Goal: Task Accomplishment & Management: Manage account settings

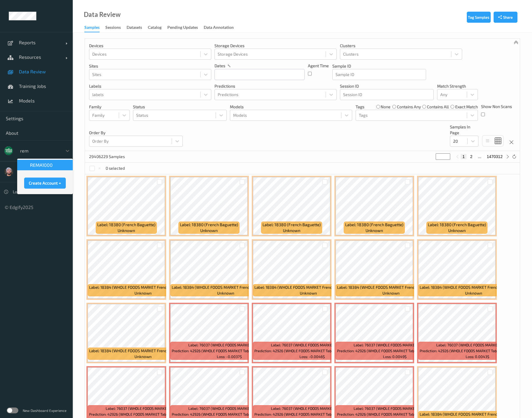
type input "rema"
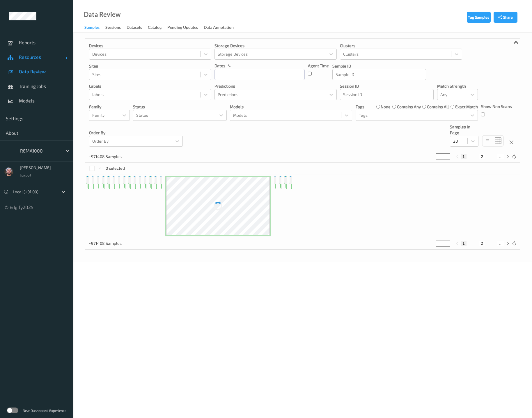
click at [47, 63] on link "Resources" at bounding box center [36, 57] width 73 height 15
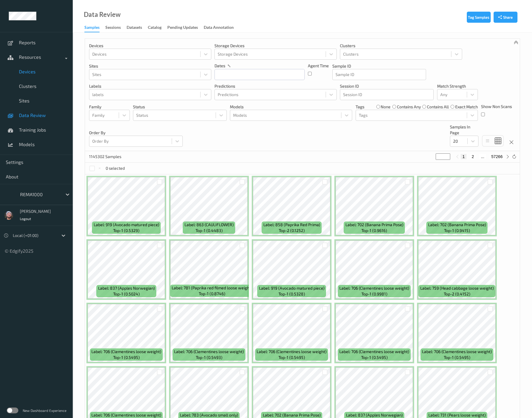
click at [39, 69] on span "Devices" at bounding box center [43, 72] width 48 height 6
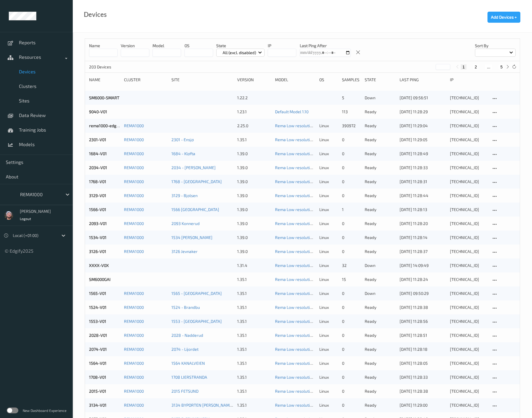
click at [501, 67] on button "5" at bounding box center [502, 66] width 6 height 5
type input "*"
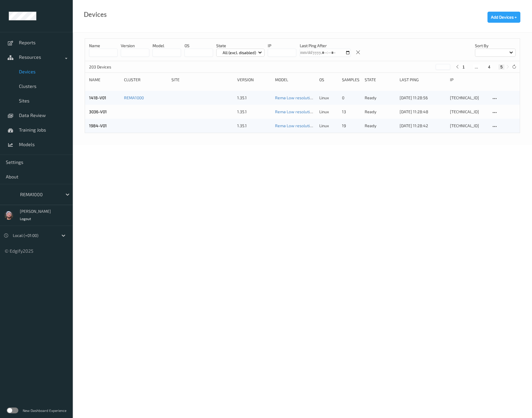
click at [493, 70] on div "203 Devices * 1 ... 4 5" at bounding box center [302, 67] width 435 height 12
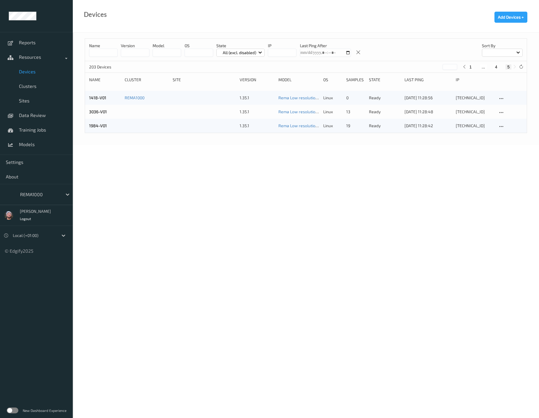
click at [490, 68] on div "1 ... 4 5" at bounding box center [490, 66] width 44 height 5
click at [99, 111] on link "3036-V01" at bounding box center [98, 111] width 18 height 5
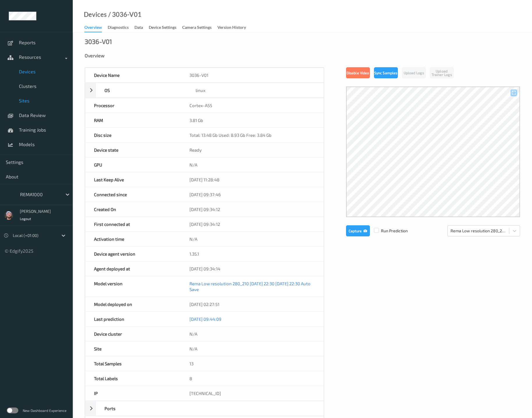
click at [27, 100] on span "Sites" at bounding box center [43, 101] width 48 height 6
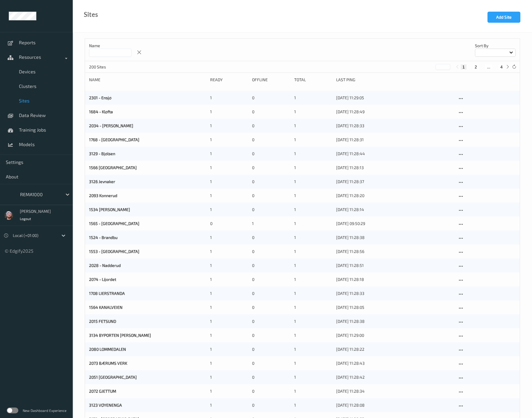
click at [108, 52] on input at bounding box center [110, 53] width 43 height 8
type input "****"
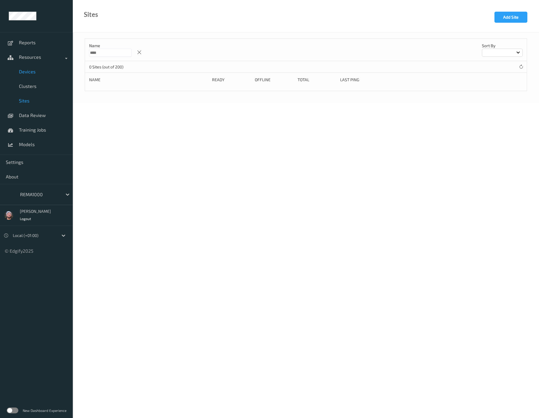
click at [35, 69] on span "Devices" at bounding box center [43, 72] width 48 height 6
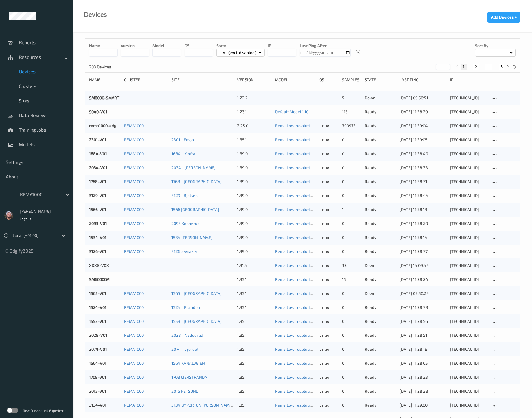
drag, startPoint x: 500, startPoint y: 67, endPoint x: 485, endPoint y: 70, distance: 15.4
click at [499, 66] on button "5" at bounding box center [502, 66] width 6 height 5
type input "*"
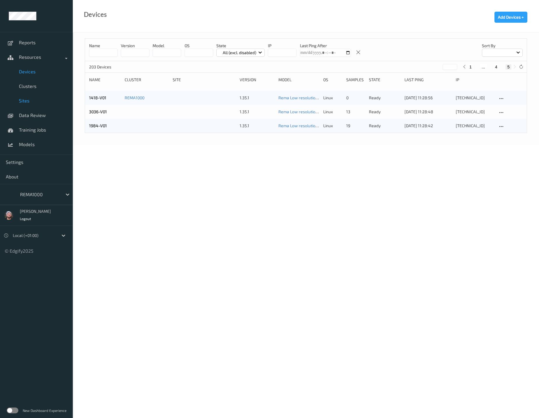
click at [27, 99] on span "Sites" at bounding box center [43, 101] width 48 height 6
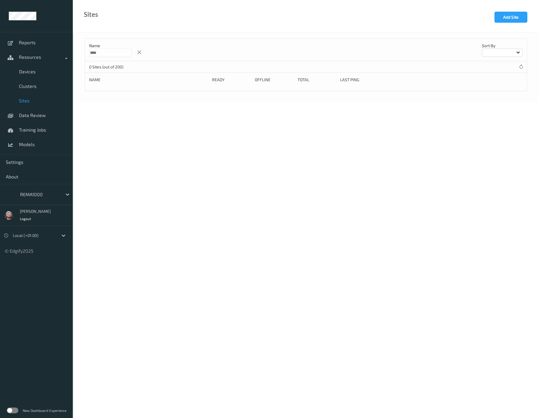
click at [110, 54] on input "****" at bounding box center [110, 53] width 43 height 8
type input "*"
type input "****"
click at [32, 82] on link "Clusters" at bounding box center [36, 86] width 73 height 15
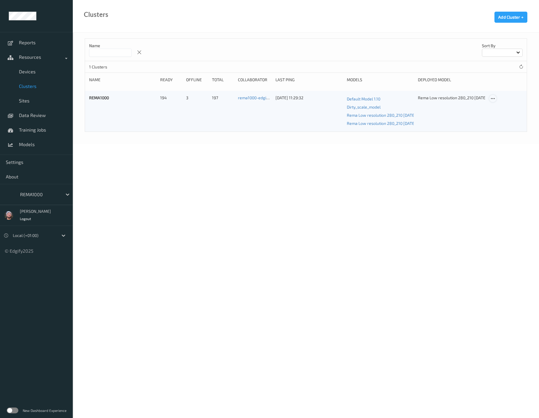
click at [492, 99] on icon at bounding box center [492, 98] width 5 height 5
click at [494, 111] on link "Edit Cluster" at bounding box center [507, 108] width 36 height 11
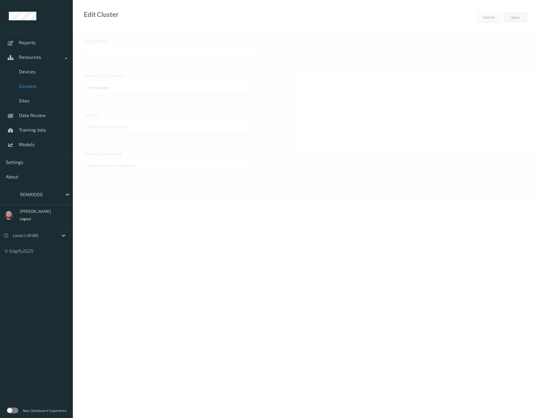
type input "REMA1000"
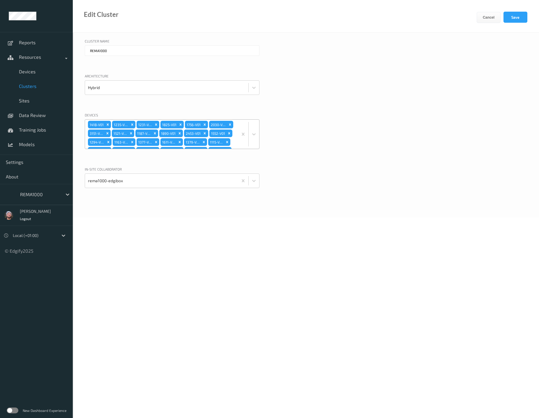
click at [223, 134] on div "1418-V01 1235-V01 1231-V01 1825-V01 1756-V01 2030-V01 3151-V01 1521-V01 1187-V0…" at bounding box center [161, 134] width 153 height 29
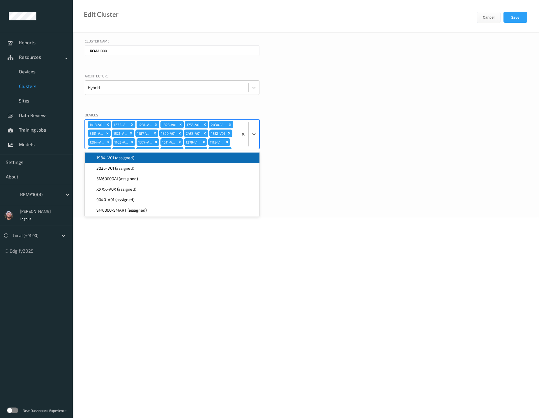
scroll to position [308, 0]
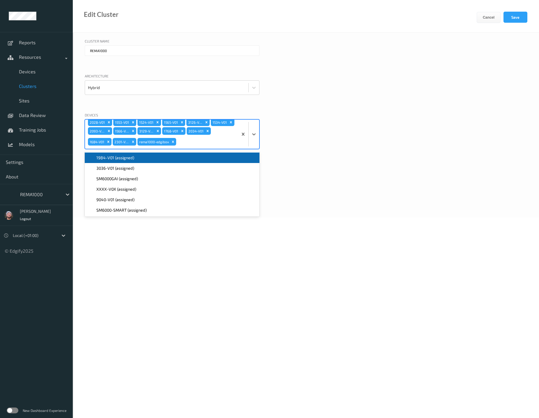
click at [129, 161] on div "1984-V01 (assigned)" at bounding box center [172, 158] width 175 height 10
click at [129, 161] on div "3036-V01 (assigned)" at bounding box center [172, 158] width 175 height 10
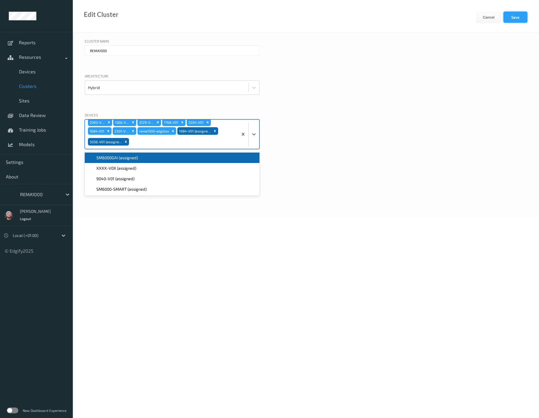
click at [508, 16] on button "Save" at bounding box center [515, 17] width 24 height 11
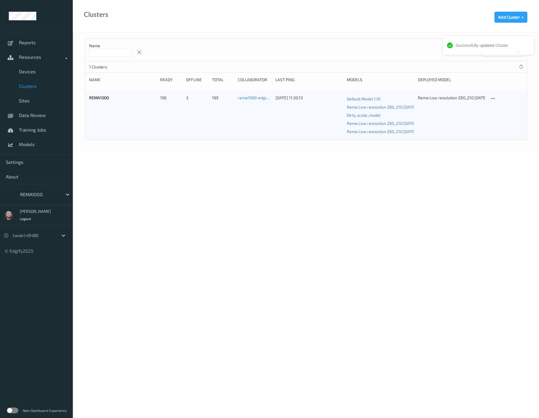
drag, startPoint x: 183, startPoint y: 170, endPoint x: 118, endPoint y: 193, distance: 69.0
click at [183, 170] on body "Successfully updated Cluster Reports Resources Devices Clusters Sites Data Revi…" at bounding box center [269, 209] width 539 height 418
click at [29, 194] on div at bounding box center [39, 194] width 39 height 7
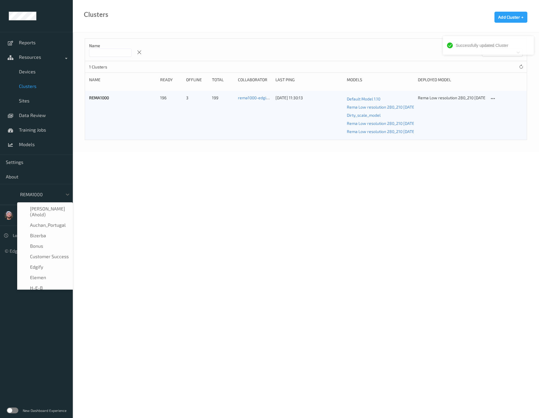
scroll to position [59, 0]
click at [35, 67] on link "Devices" at bounding box center [36, 71] width 73 height 15
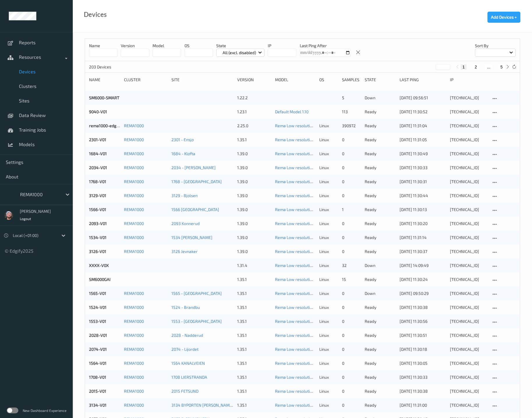
click at [499, 66] on button "5" at bounding box center [502, 66] width 6 height 5
type input "*"
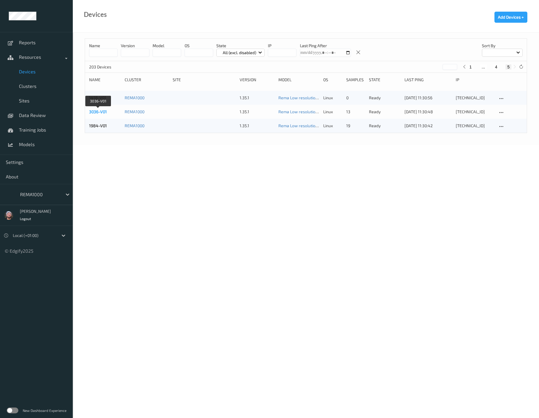
click at [98, 111] on link "3036-V01" at bounding box center [98, 111] width 18 height 5
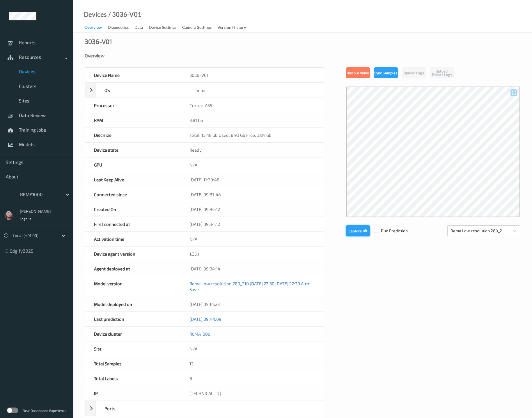
click at [355, 227] on button "Capture" at bounding box center [358, 230] width 24 height 11
click at [377, 228] on label at bounding box center [376, 228] width 5 height 0
click at [353, 230] on button "Capture" at bounding box center [358, 230] width 24 height 11
click at [167, 49] on div "3036-V01 Overview Device Name 3036-V01 OS linux Platform debian Platform Versio…" at bounding box center [302, 265] width 459 height 464
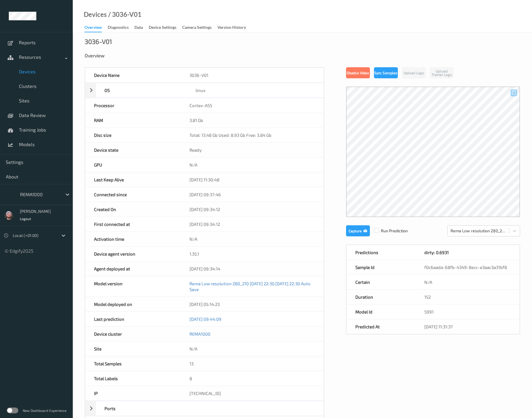
click at [255, 31] on div "Devices / 3036-V01 Overview Diagnostics Data Device Settings Camera Settings Ve…" at bounding box center [302, 16] width 459 height 33
drag, startPoint x: 250, startPoint y: 70, endPoint x: 187, endPoint y: 71, distance: 63.8
click at [250, 69] on div "3036-V01" at bounding box center [252, 75] width 143 height 15
click at [39, 133] on link "Training Jobs" at bounding box center [36, 130] width 73 height 15
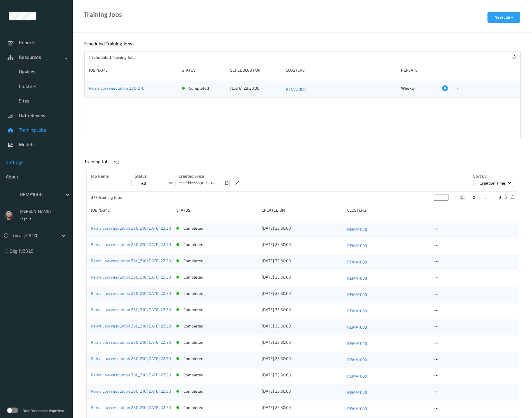
click at [27, 157] on link "Settings" at bounding box center [36, 162] width 73 height 15
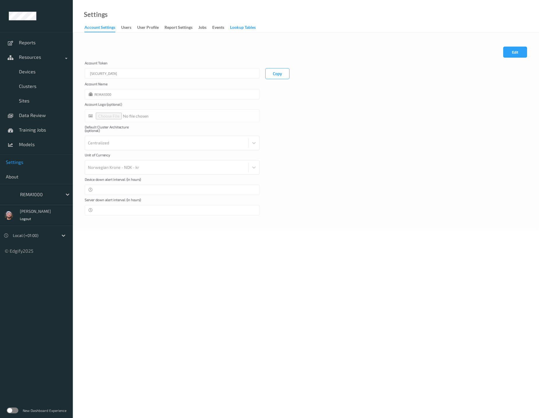
click at [238, 25] on div "Lookup Tables" at bounding box center [243, 27] width 26 height 7
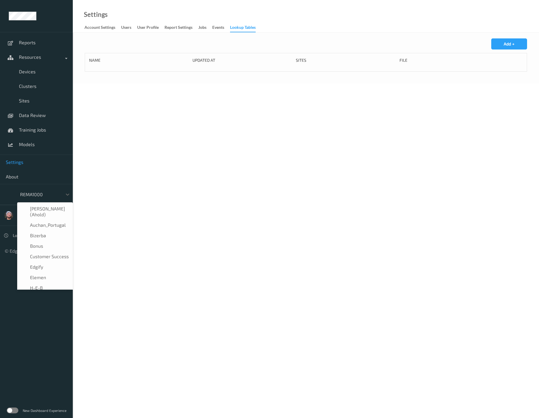
click at [51, 197] on div at bounding box center [39, 194] width 39 height 7
type input "hol"
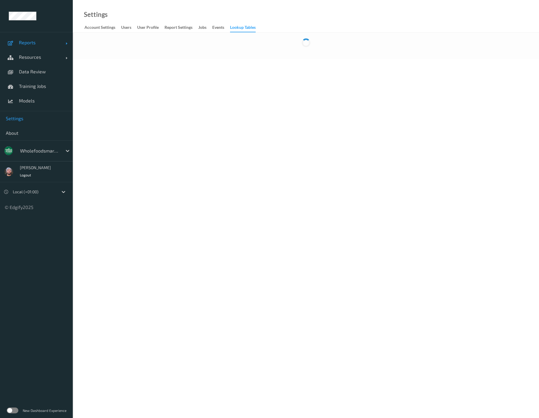
drag, startPoint x: 36, startPoint y: 37, endPoint x: 33, endPoint y: 41, distance: 5.0
click at [36, 36] on link "Reports" at bounding box center [36, 42] width 73 height 15
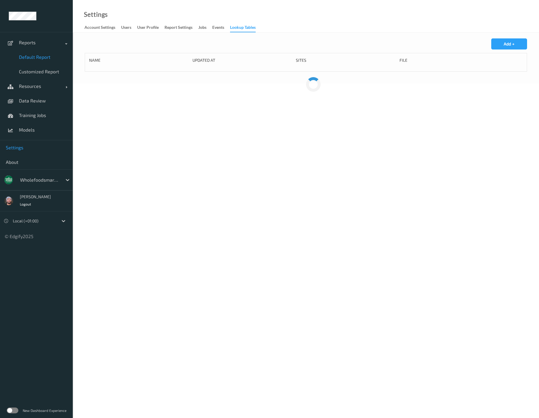
click at [34, 53] on link "Default Report" at bounding box center [36, 57] width 73 height 15
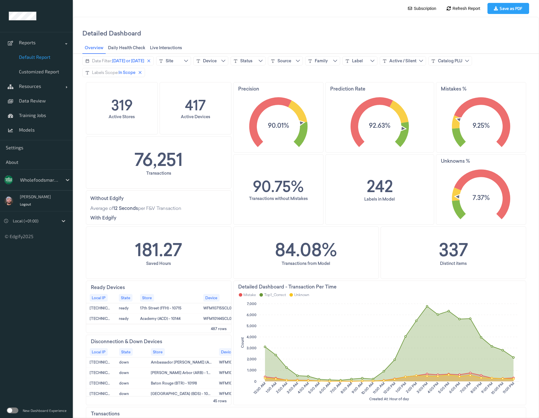
click at [248, 38] on div "Detailed Dashboard" at bounding box center [305, 33] width 447 height 18
click at [28, 145] on span "Settings" at bounding box center [36, 148] width 61 height 6
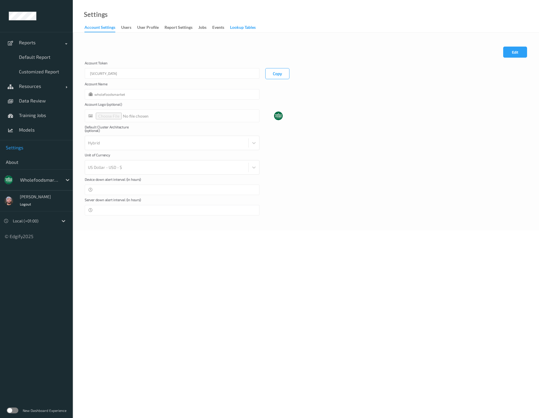
click at [238, 29] on div "Lookup Tables" at bounding box center [243, 27] width 26 height 7
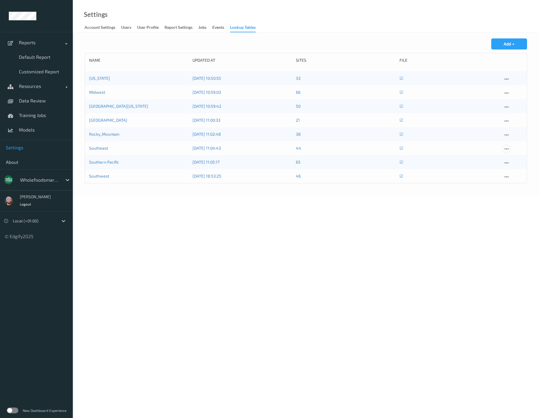
click at [506, 151] on icon at bounding box center [506, 148] width 5 height 5
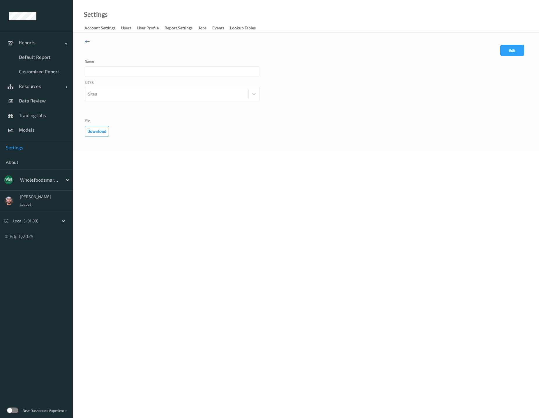
type input "Southeast"
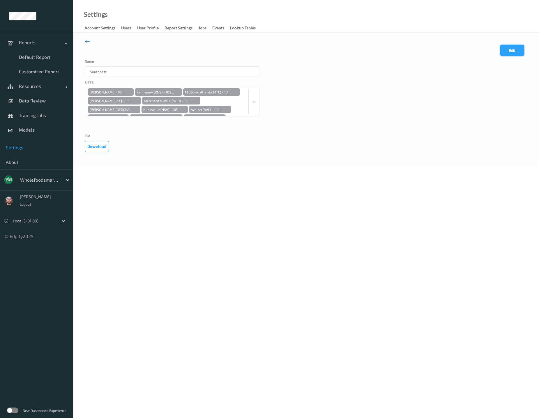
click at [509, 49] on button "Edit" at bounding box center [512, 50] width 24 height 11
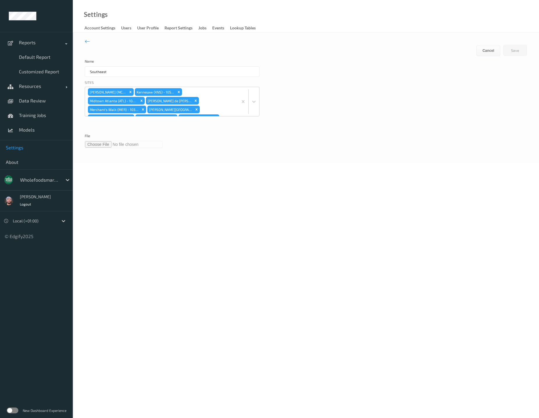
click at [93, 146] on input "file" at bounding box center [124, 144] width 78 height 7
type input "**********"
click at [521, 52] on button "Save" at bounding box center [515, 50] width 24 height 11
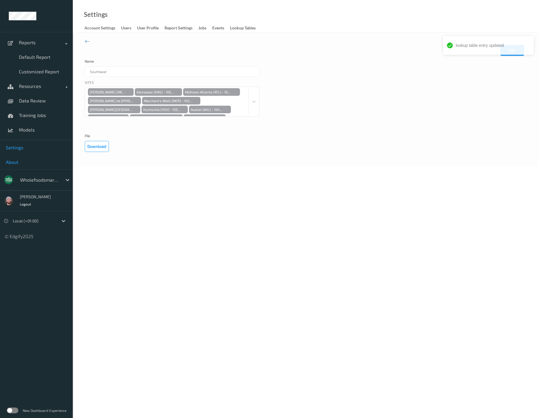
click at [47, 156] on link "About" at bounding box center [36, 162] width 73 height 15
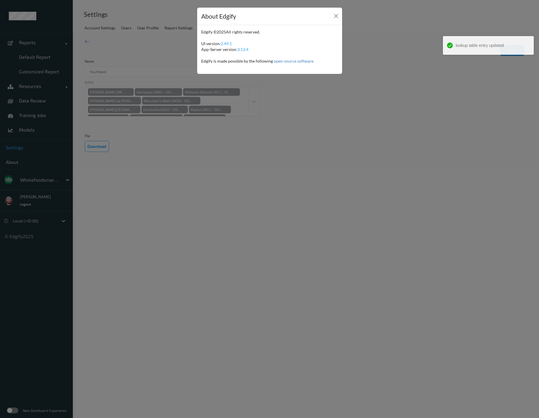
click at [45, 148] on div "About Edgify Edgify © 2025 All rights reserved. UI version: 2.49.1 App-Server v…" at bounding box center [269, 209] width 539 height 418
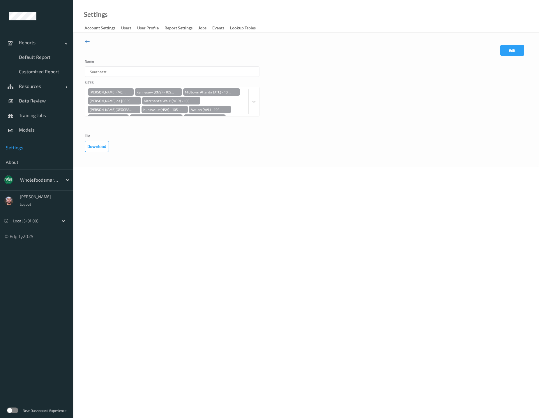
click at [45, 148] on span "Settings" at bounding box center [36, 148] width 61 height 6
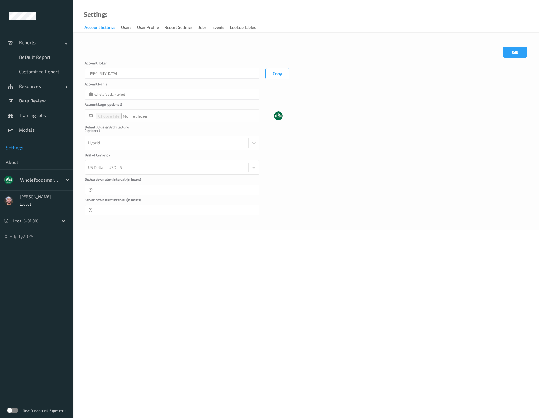
click at [245, 22] on div "Settings Account Settings users User Profile Report Settings Jobs events Lookup…" at bounding box center [306, 16] width 466 height 33
click at [241, 32] on div "Account Settings users User Profile Report Settings Jobs events Lookup Tables" at bounding box center [172, 28] width 177 height 9
click at [241, 29] on div "Lookup Tables" at bounding box center [243, 27] width 26 height 7
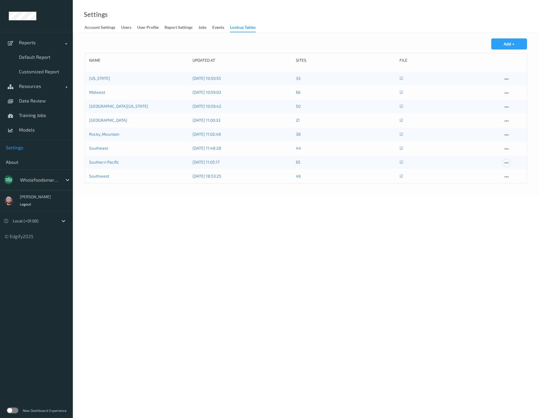
click at [507, 164] on icon at bounding box center [506, 162] width 5 height 5
click at [517, 168] on link "Edit" at bounding box center [518, 173] width 30 height 11
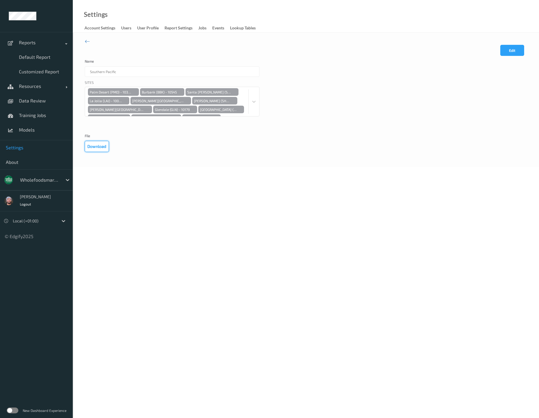
click at [100, 149] on button "Download" at bounding box center [97, 146] width 24 height 11
click at [261, 44] on div "Edit Cancel Save Name Southern Pacific Sites Palm Desert (PMD) - 10359 Burbank …" at bounding box center [306, 95] width 442 height 114
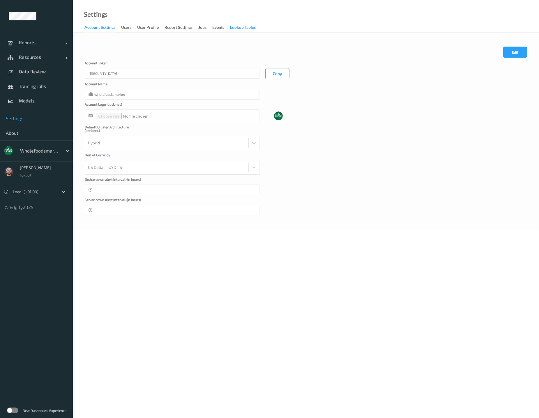
click at [254, 30] on div "Lookup Tables" at bounding box center [243, 27] width 26 height 7
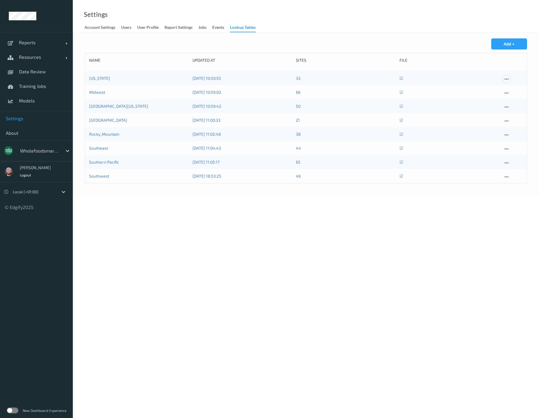
click at [506, 78] on icon at bounding box center [506, 79] width 5 height 5
click at [513, 86] on div "Edit" at bounding box center [516, 89] width 6 height 6
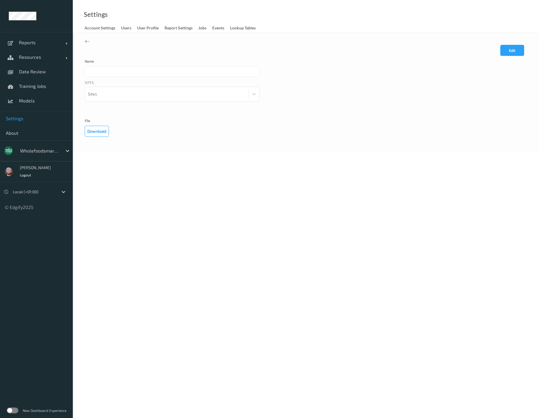
type input "[US_STATE]"
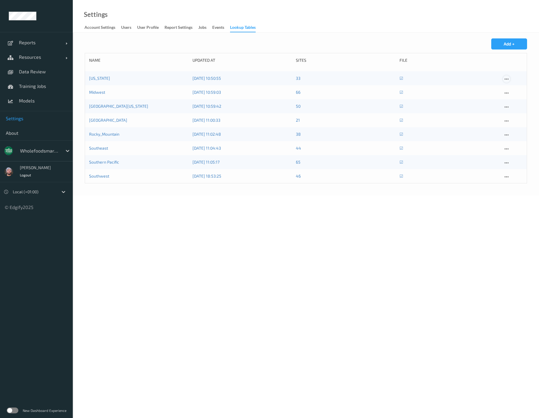
click at [508, 80] on icon at bounding box center [506, 79] width 5 height 5
click at [514, 88] on div "Edit" at bounding box center [516, 89] width 6 height 6
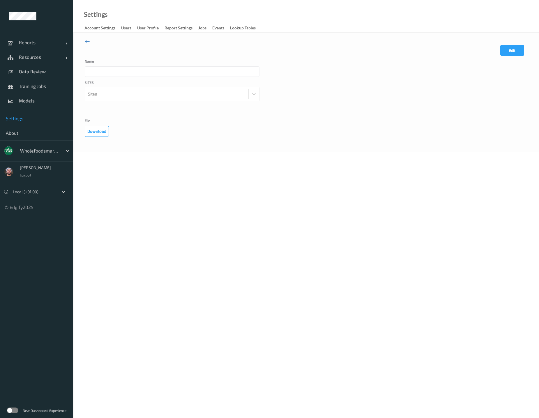
type input "[US_STATE]"
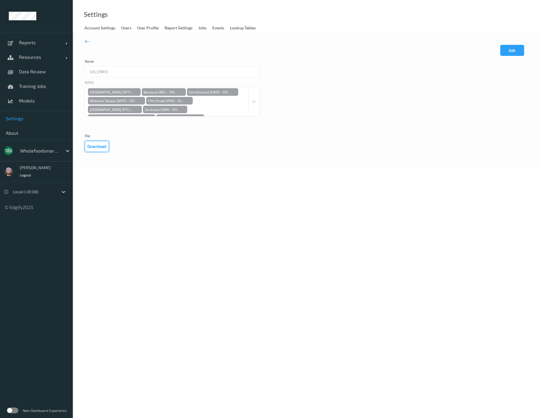
click at [88, 147] on button "Download" at bounding box center [97, 146] width 24 height 11
click at [276, 63] on div "Name [US_STATE]" at bounding box center [306, 67] width 442 height 17
click at [41, 69] on span "Data Review" at bounding box center [43, 72] width 48 height 6
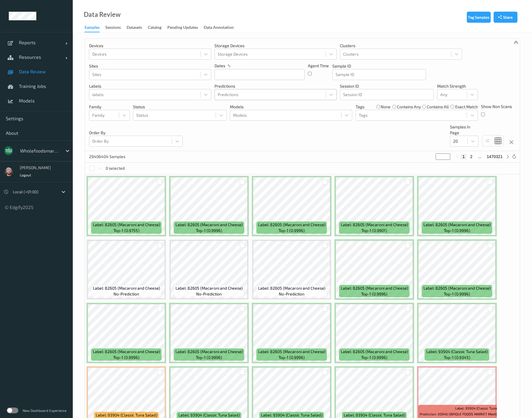
click at [255, 94] on div at bounding box center [270, 94] width 105 height 7
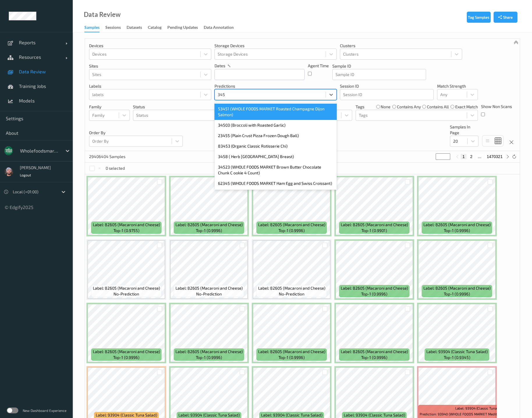
type input "3458"
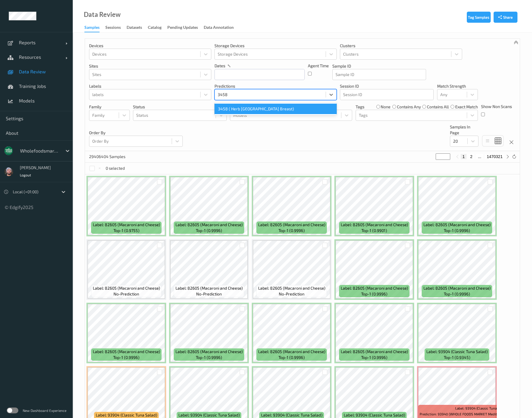
click at [242, 109] on div "3458 ( Herb [GEOGRAPHIC_DATA] Breast)" at bounding box center [276, 109] width 122 height 10
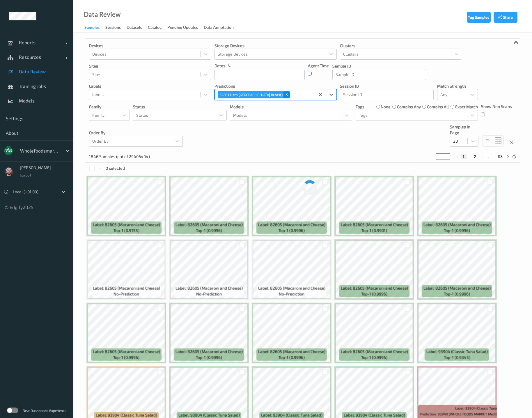
click at [285, 95] on icon "Remove 3458 ( Herb Turkey Breast)" at bounding box center [287, 95] width 4 height 4
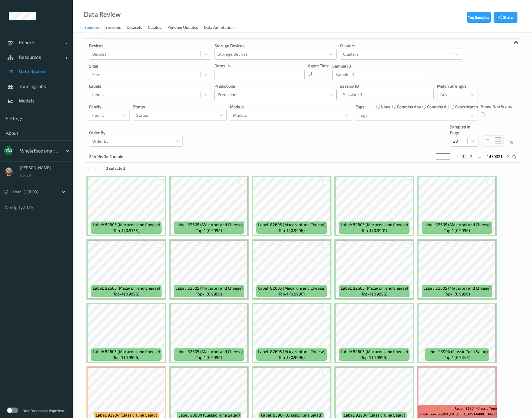
click at [303, 17] on div "Data Review Samples Sessions Datasets Catalog Pending Updates Data Annotation" at bounding box center [302, 16] width 459 height 33
click at [37, 121] on span "Settings" at bounding box center [36, 119] width 61 height 6
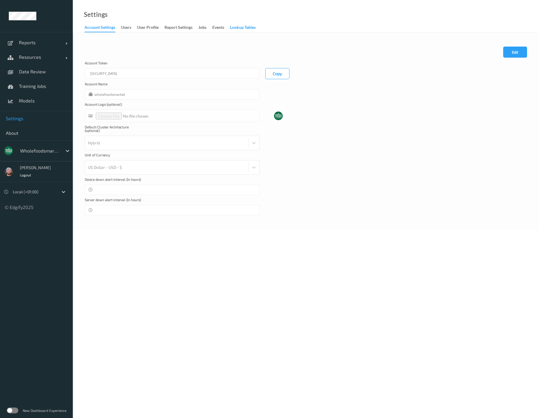
click at [238, 26] on div "Lookup Tables" at bounding box center [243, 27] width 26 height 7
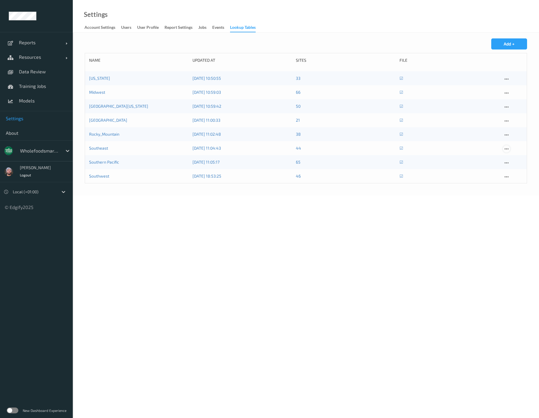
click at [505, 149] on icon at bounding box center [506, 148] width 5 height 5
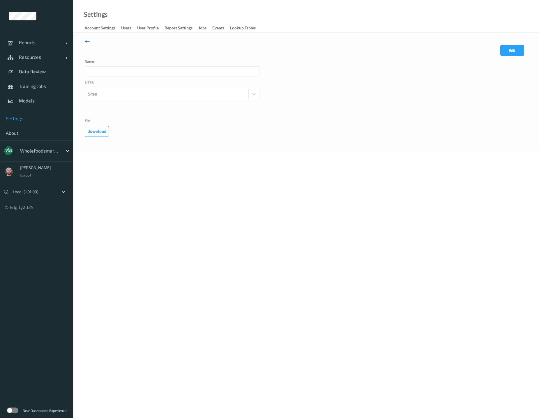
type input "Southeast"
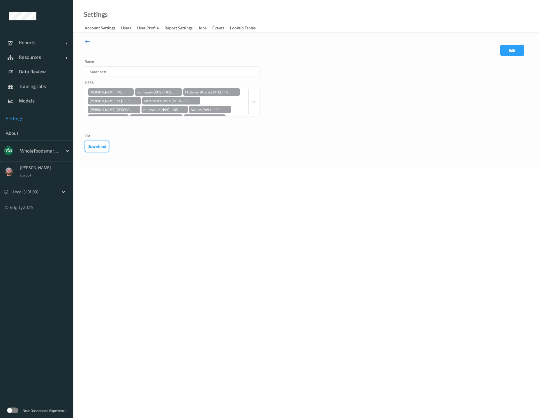
click at [97, 147] on button "Download" at bounding box center [97, 146] width 24 height 11
drag, startPoint x: 203, startPoint y: 56, endPoint x: 199, endPoint y: 56, distance: 3.5
click at [203, 56] on div "Edit Cancel Save" at bounding box center [306, 52] width 442 height 15
click at [46, 120] on span "Settings" at bounding box center [36, 119] width 61 height 6
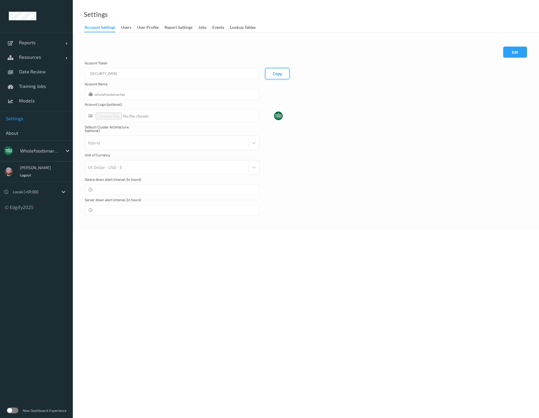
drag, startPoint x: 331, startPoint y: 79, endPoint x: 277, endPoint y: 74, distance: 54.7
click at [331, 79] on div "Account Token eyJhbGciOiJIUzI1NiIsInR5cCI6IkpXVCJ9.eyJhY2NvdW50SWQiOjg2LCJyb2xl…" at bounding box center [306, 70] width 442 height 18
click at [49, 74] on span "Data Review" at bounding box center [43, 72] width 48 height 6
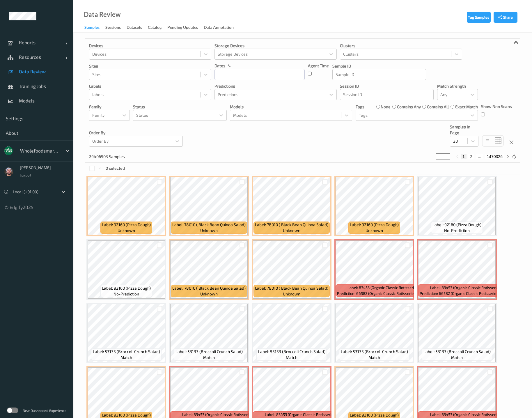
click at [225, 143] on div "Devices Devices Storage Devices Storage Devices Clusters Clusters Sites Sites d…" at bounding box center [302, 95] width 435 height 112
click at [41, 61] on link "Resources" at bounding box center [36, 57] width 73 height 15
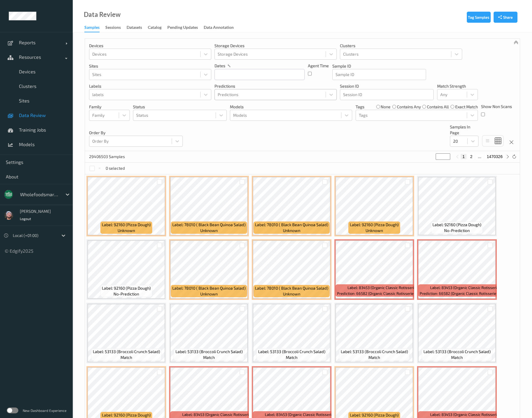
click at [230, 92] on div at bounding box center [270, 94] width 105 height 7
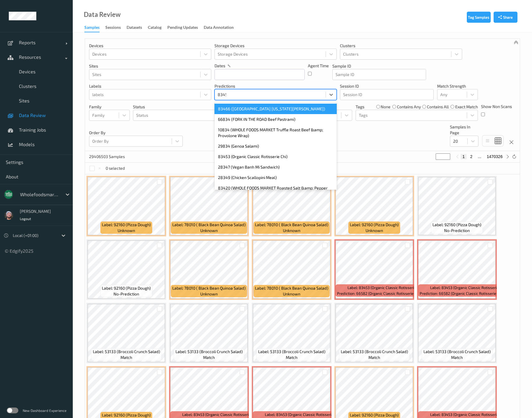
type input "83453"
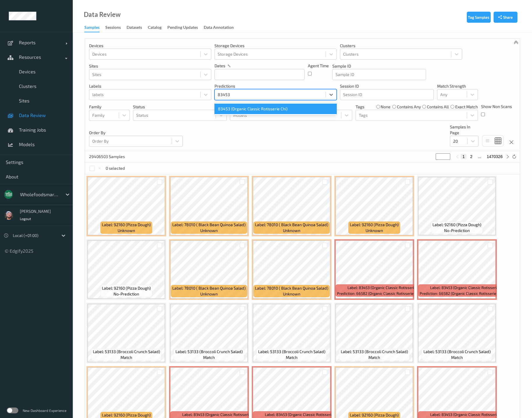
click at [250, 110] on div "83453 (Organic Classic Rotisserie Chi)" at bounding box center [276, 109] width 122 height 10
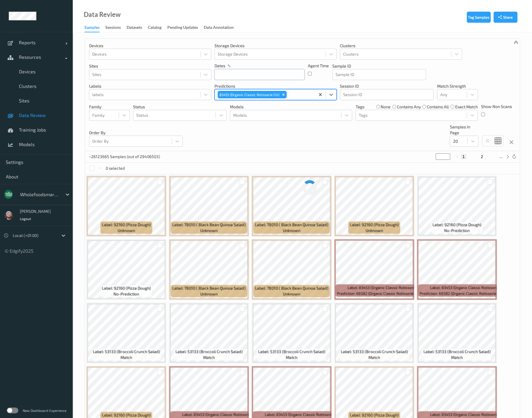
click at [271, 73] on input "text" at bounding box center [260, 74] width 90 height 11
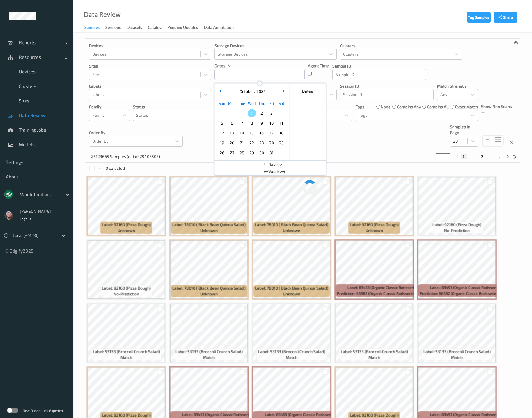
click at [223, 93] on div "October , 2025" at bounding box center [252, 91] width 72 height 6
click at [222, 92] on button "button" at bounding box center [220, 91] width 6 height 6
click at [272, 142] on span "26" at bounding box center [272, 143] width 8 height 8
click at [261, 141] on span "25" at bounding box center [262, 143] width 8 height 8
type input "[DATE] 00:00 -> [DATE] 23:59"
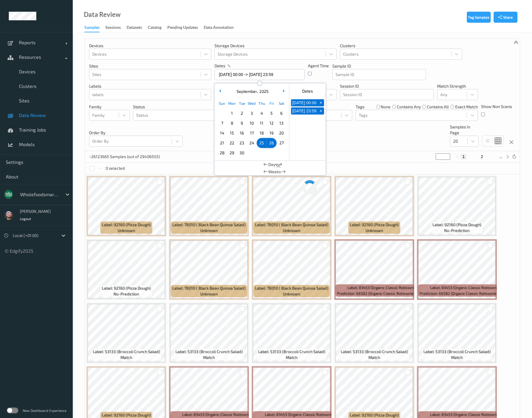
click at [283, 10] on div "Data Review Samples Sessions Datasets Catalog Pending Updates Data Annotation" at bounding box center [302, 16] width 459 height 33
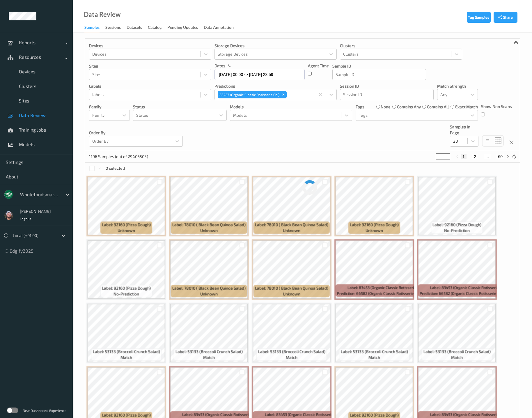
click at [255, 162] on div "1196 Samples (out of 29406503) * 1 2 ... 60" at bounding box center [302, 157] width 435 height 12
click at [168, 114] on div at bounding box center [174, 115] width 77 height 7
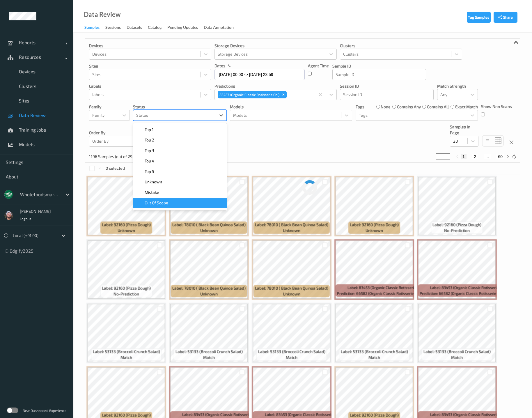
click at [183, 194] on div "Mistake" at bounding box center [180, 193] width 87 height 6
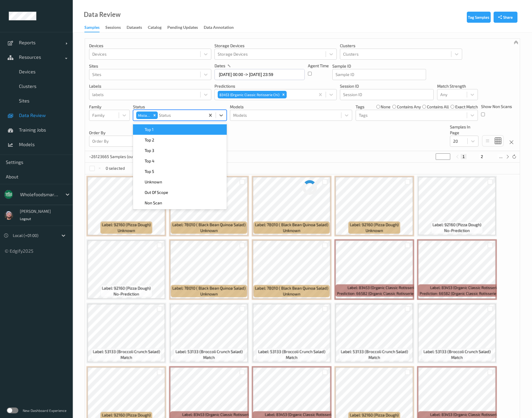
click at [275, 150] on div "Devices Devices Storage Devices Storage Devices Clusters Clusters Sites Sites d…" at bounding box center [302, 95] width 435 height 112
click at [171, 116] on div at bounding box center [180, 115] width 43 height 7
click at [173, 132] on div "Top 1" at bounding box center [180, 129] width 94 height 10
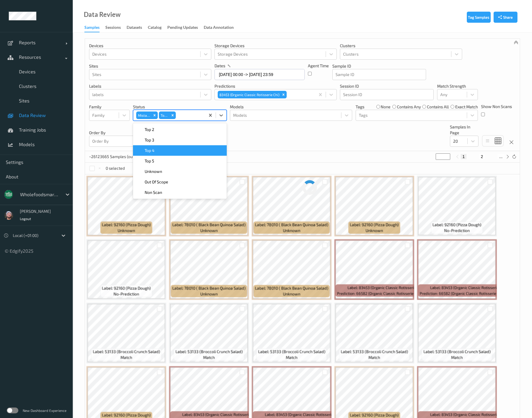
click at [281, 153] on div "~26123665 Samples (out of 29406503) * 1 2 ..." at bounding box center [302, 157] width 435 height 12
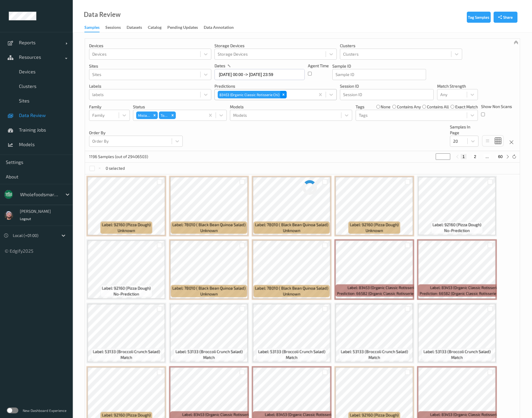
click at [282, 95] on icon "Remove 83453 (Organic Classic Rotisserie Chi)" at bounding box center [284, 95] width 4 height 4
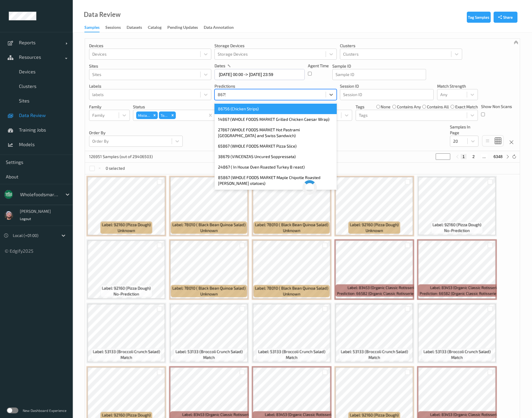
type input "86757"
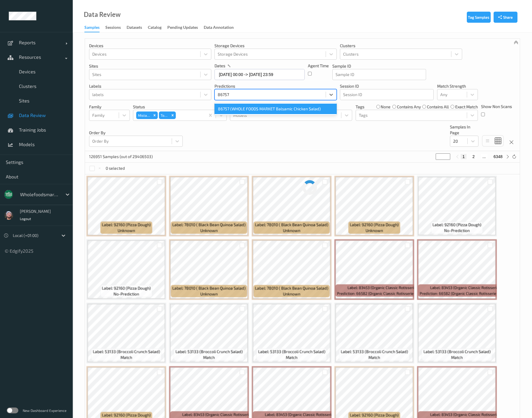
click at [235, 113] on div "86757 (WHOLE FOODS MARKET Balsamic Chicken Salad)" at bounding box center [276, 109] width 122 height 10
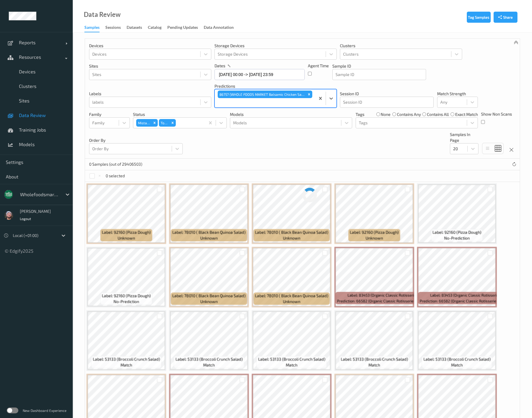
click at [309, 93] on icon "Remove 86757 (WHOLE FOODS MARKET Balsamic Chicken Salad)" at bounding box center [309, 94] width 4 height 4
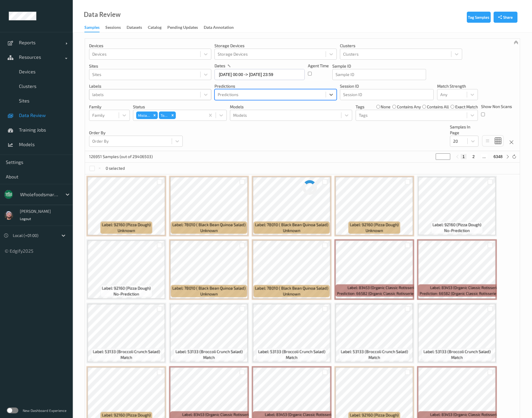
click at [165, 97] on div at bounding box center [144, 94] width 105 height 7
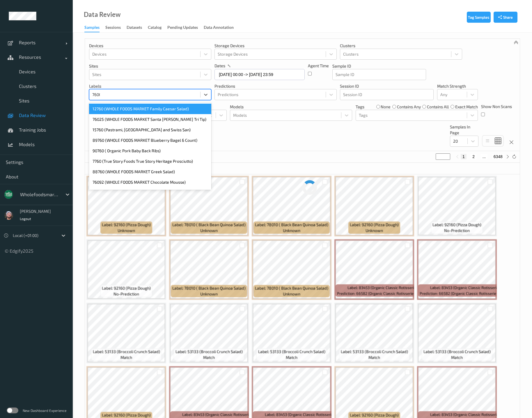
type input "76068"
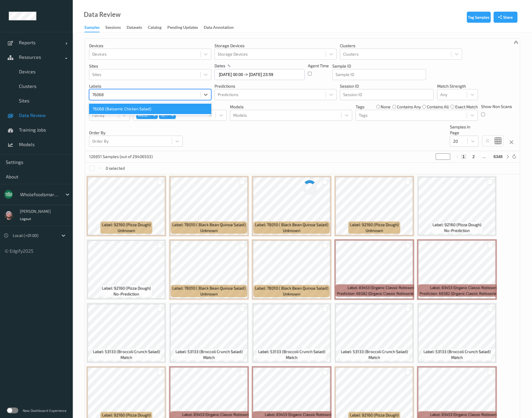
click at [154, 105] on div "76068 (Balsamic Chicken Salad)" at bounding box center [150, 109] width 122 height 10
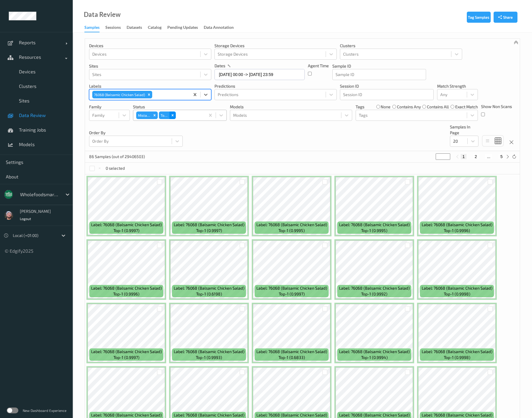
click at [174, 115] on icon "Remove Top 1" at bounding box center [173, 115] width 4 height 4
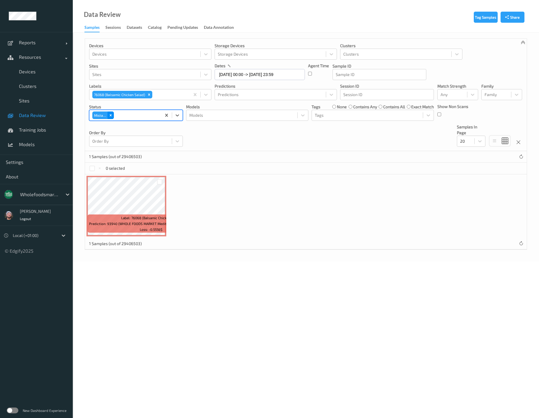
click at [111, 116] on icon "Remove Mistake" at bounding box center [111, 115] width 4 height 4
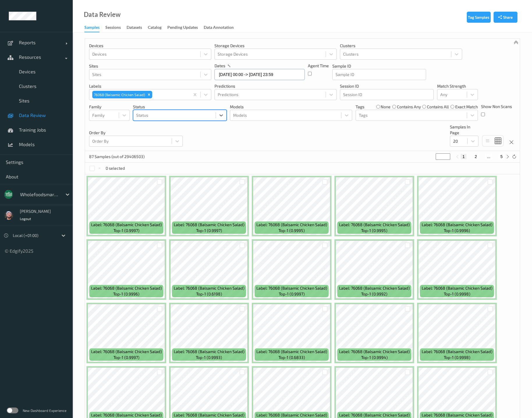
click at [279, 75] on input "25/09/2025 00:00 -> 26/09/2025 23:59" at bounding box center [260, 74] width 90 height 11
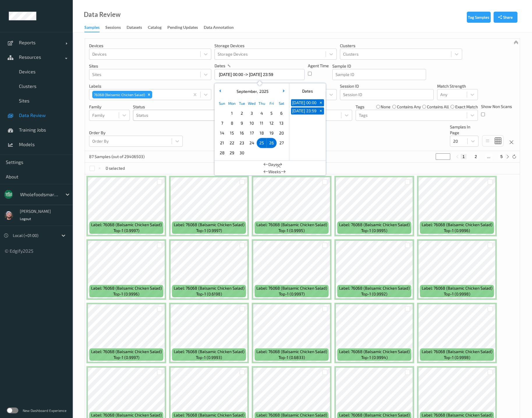
click at [258, 140] on span "25" at bounding box center [262, 143] width 8 height 8
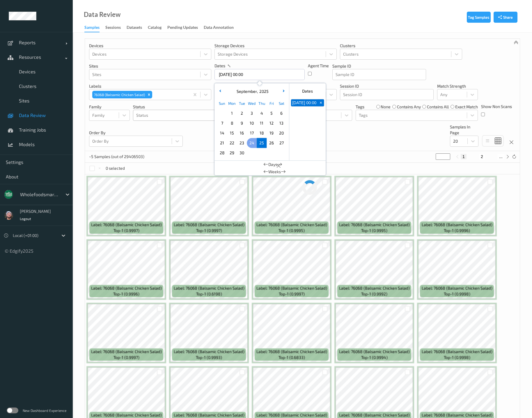
click at [252, 144] on span "24" at bounding box center [252, 143] width 8 height 8
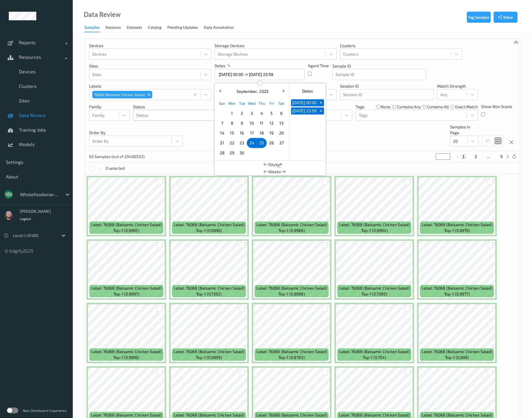
click at [271, 134] on span "19" at bounding box center [272, 133] width 8 height 8
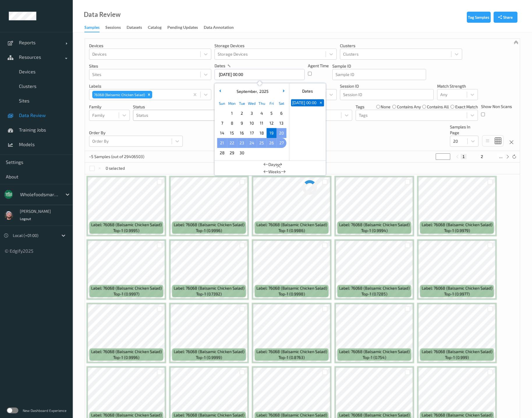
click at [285, 145] on span "27" at bounding box center [281, 143] width 8 height 8
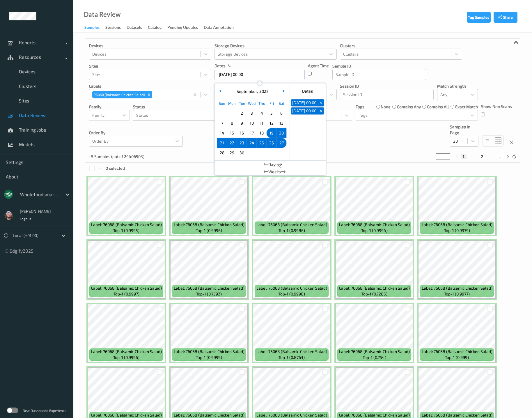
type input "19/09/2025 00:00 -> 27/09/2025 23:59"
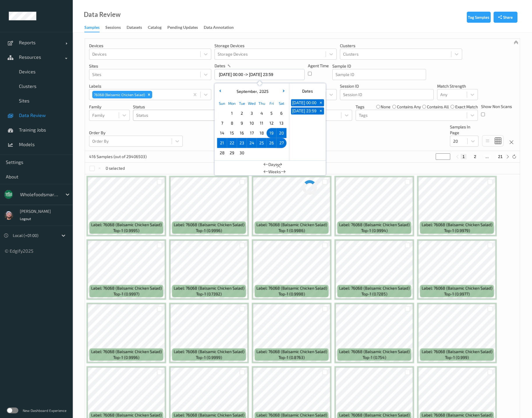
click at [158, 116] on div at bounding box center [174, 115] width 77 height 7
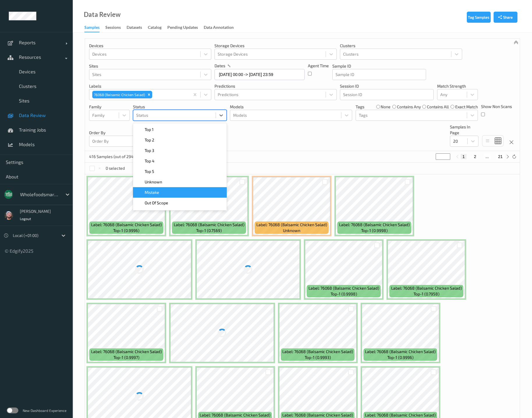
click at [173, 192] on div "Mistake" at bounding box center [180, 193] width 87 height 6
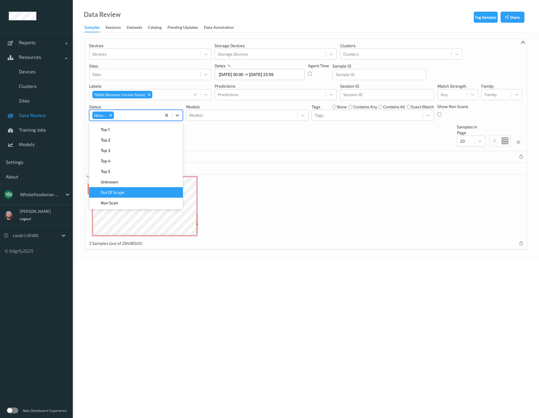
click at [288, 148] on div "Devices Devices Storage Devices Storage Devices Clusters Clusters Sites Sites d…" at bounding box center [306, 95] width 442 height 112
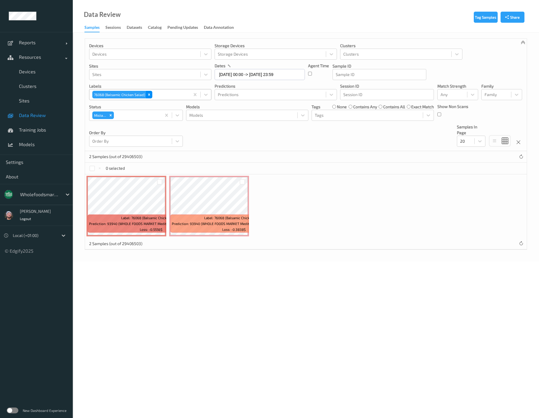
click at [147, 96] on icon "Remove 76068 (Balsamic Chicken Salad)" at bounding box center [149, 95] width 4 height 4
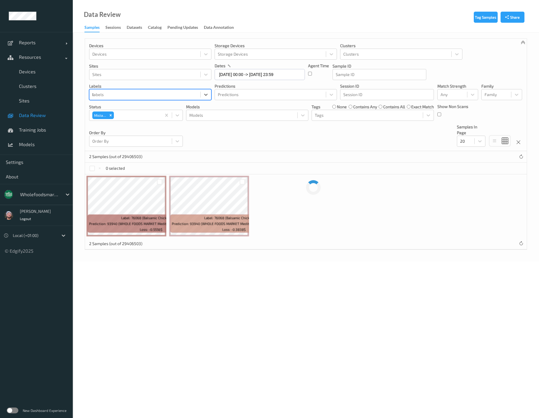
type input "8675"
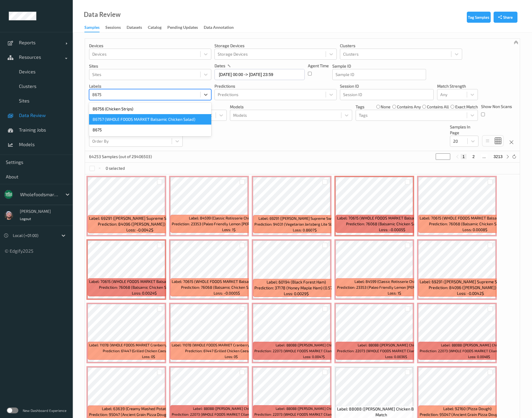
click at [132, 116] on div "86757 (WHOLE FOODS MARKET Balsamic Chicken Salad)" at bounding box center [150, 119] width 122 height 10
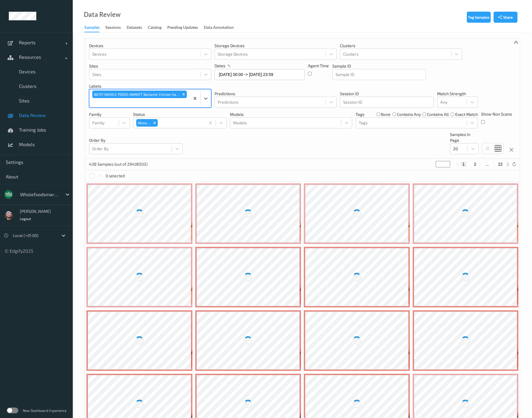
click at [292, 150] on div "Devices Devices Storage Devices Storage Devices Clusters Clusters Sites Sites d…" at bounding box center [302, 99] width 435 height 120
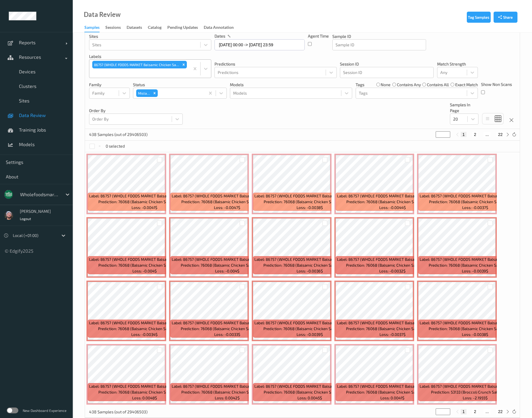
scroll to position [42, 0]
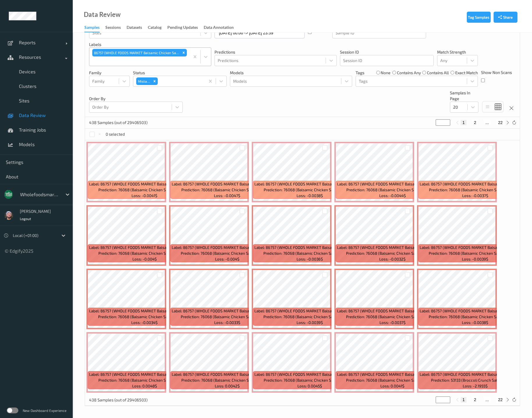
click at [263, 112] on div "Devices Devices Storage Devices Storage Devices Clusters Clusters Sites Sites d…" at bounding box center [302, 57] width 435 height 120
click at [160, 78] on div at bounding box center [180, 81] width 43 height 7
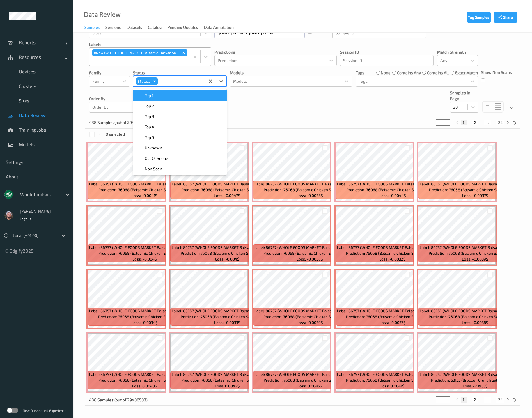
click at [162, 93] on div "Top 1" at bounding box center [180, 96] width 87 height 6
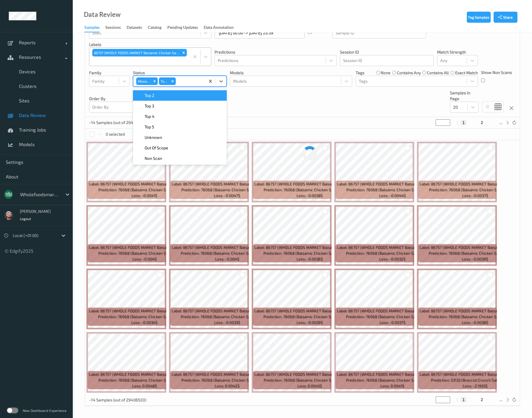
click at [160, 96] on div "Top 2" at bounding box center [180, 96] width 87 height 6
click at [154, 83] on icon "Remove Mistake" at bounding box center [155, 81] width 4 height 4
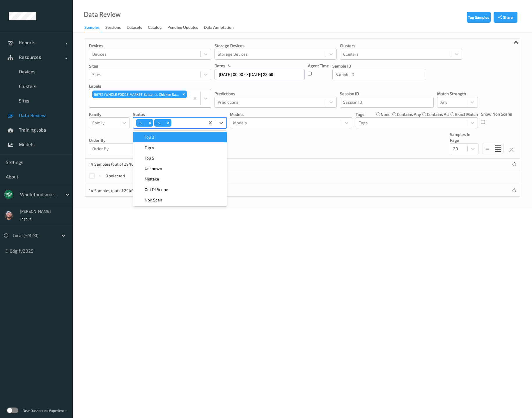
scroll to position [0, 0]
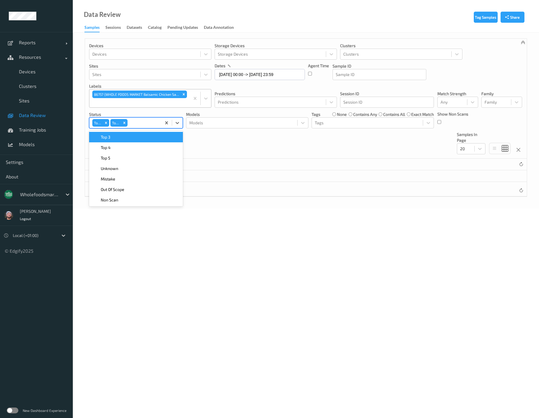
click at [152, 121] on div at bounding box center [144, 122] width 30 height 7
click at [137, 125] on div at bounding box center [144, 122] width 30 height 7
click at [131, 140] on div "Top 3" at bounding box center [136, 137] width 87 height 6
click at [161, 122] on div "Top 1 Top 2 Top 3" at bounding box center [125, 123] width 72 height 10
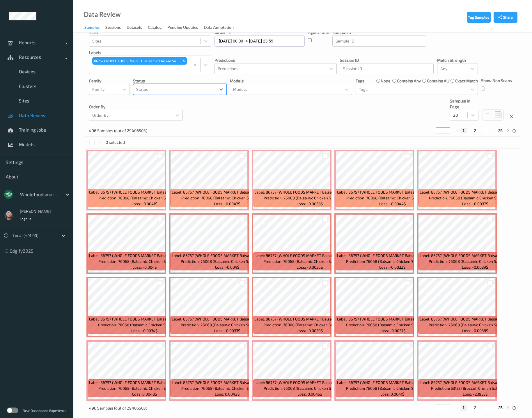
scroll to position [42, 0]
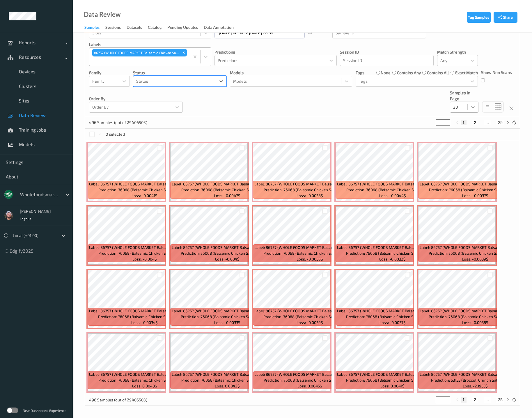
click at [469, 107] on div at bounding box center [473, 107] width 10 height 10
click at [464, 163] on span "200" at bounding box center [465, 163] width 7 height 6
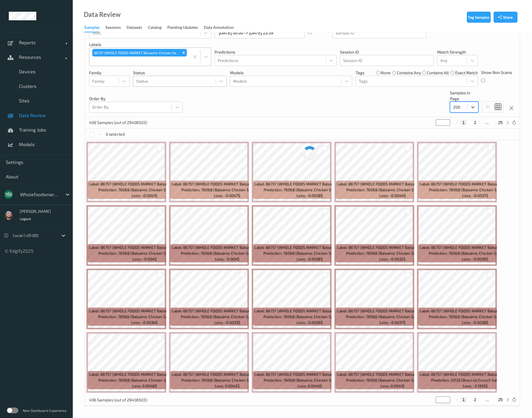
click at [296, 114] on div "Devices Devices Storage Devices Storage Devices Clusters Clusters Sites Sites d…" at bounding box center [302, 57] width 435 height 120
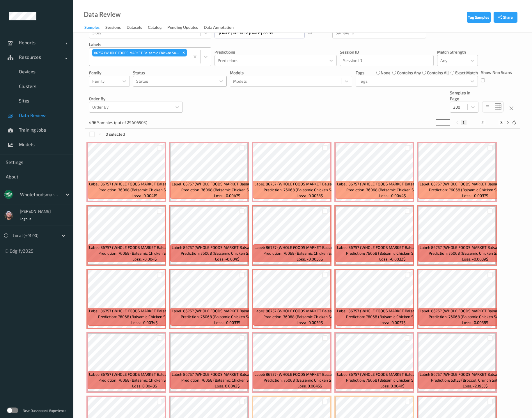
drag, startPoint x: 194, startPoint y: 127, endPoint x: 180, endPoint y: 138, distance: 17.7
click at [194, 127] on div "496 Samples (out of 29406503) * 1 2 3" at bounding box center [302, 123] width 435 height 12
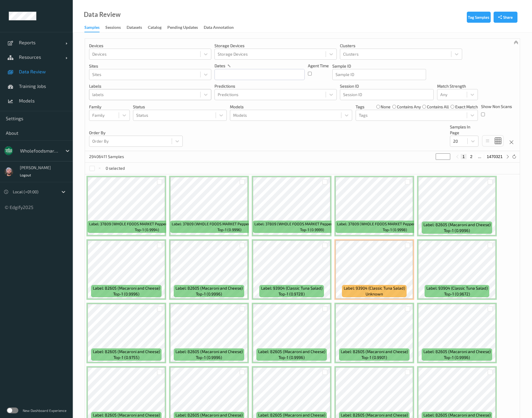
click at [162, 96] on div at bounding box center [144, 94] width 105 height 7
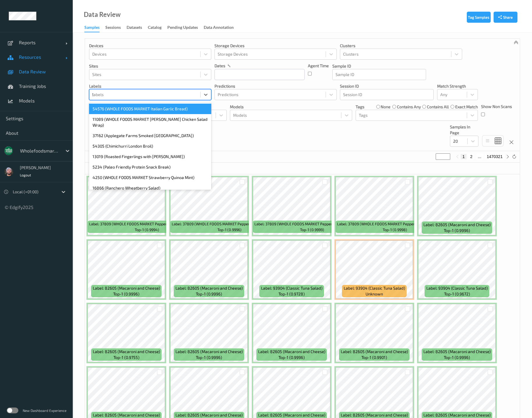
type input "50789"
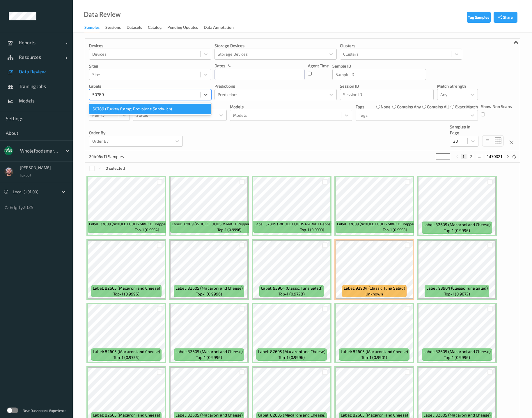
click at [157, 106] on div "50789 (Turkey &amp; Provolone Sandwich)" at bounding box center [150, 109] width 122 height 10
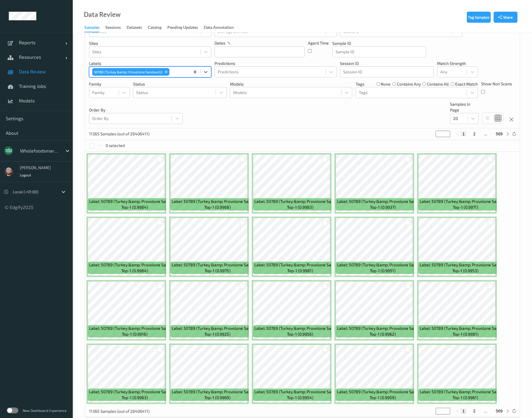
scroll to position [34, 0]
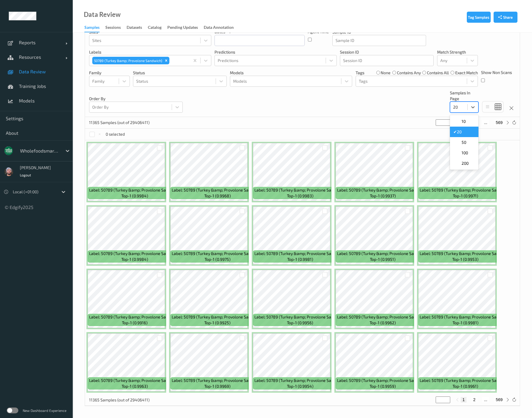
click at [467, 108] on div "20" at bounding box center [458, 106] width 17 height 9
click at [466, 154] on span "100" at bounding box center [465, 153] width 6 height 6
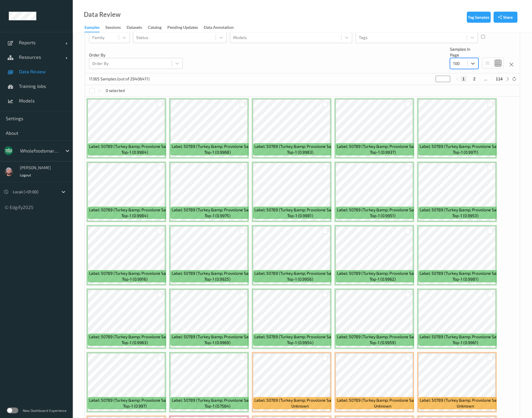
scroll to position [0, 0]
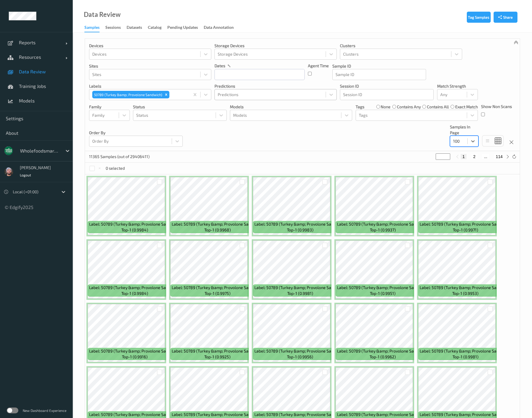
click at [243, 96] on div at bounding box center [270, 94] width 105 height 7
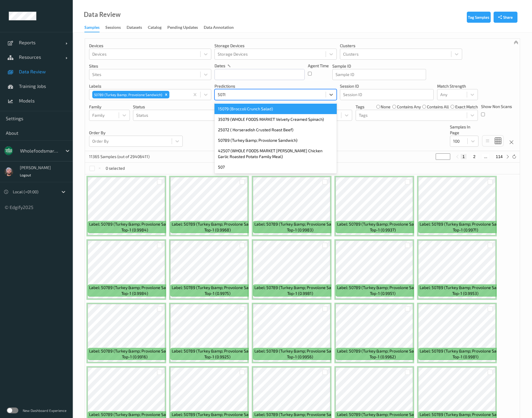
type input "50789"
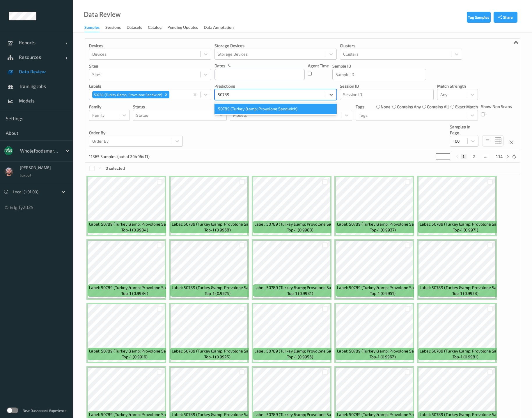
click at [281, 111] on div "50789 (Turkey &amp; Provolone Sandwich)" at bounding box center [276, 109] width 122 height 10
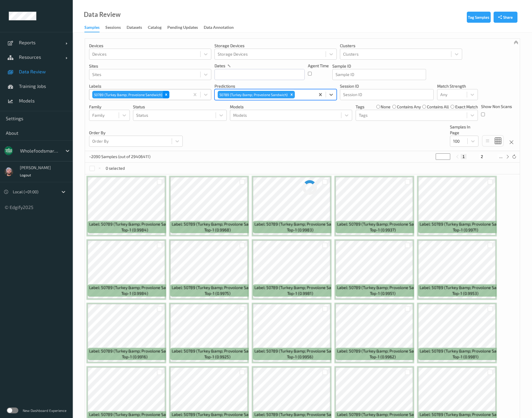
click at [166, 96] on div "Remove 50789 (Turkey &amp; Provolone Sandwich)" at bounding box center [166, 95] width 6 height 8
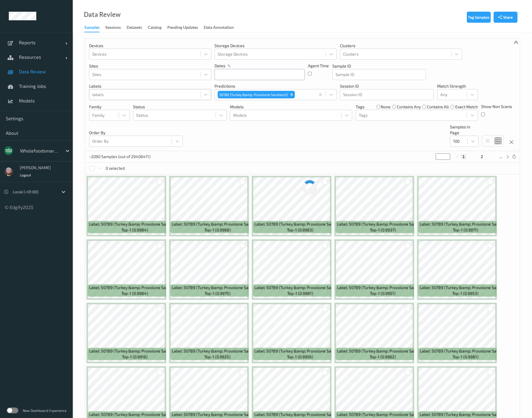
click at [247, 74] on input "text" at bounding box center [260, 74] width 90 height 11
click at [222, 93] on button "button" at bounding box center [220, 91] width 6 height 6
click at [262, 142] on span "25" at bounding box center [262, 143] width 8 height 8
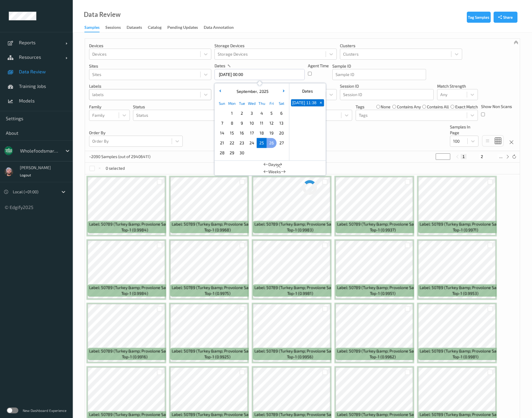
click at [271, 141] on span "26" at bounding box center [272, 143] width 8 height 8
type input "[DATE] 00:00 -> [DATE] 23:59"
click at [348, 141] on div "Devices Devices Storage Devices Storage Devices Clusters Clusters Sites Sites d…" at bounding box center [302, 95] width 435 height 112
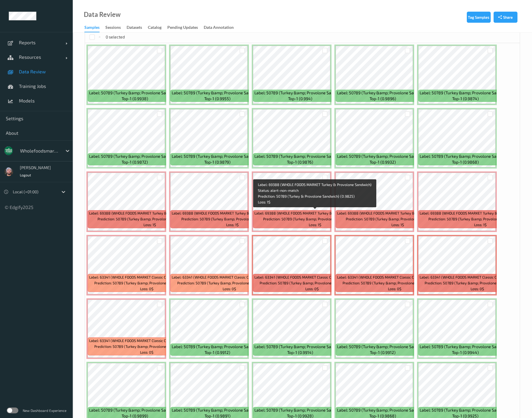
scroll to position [87, 0]
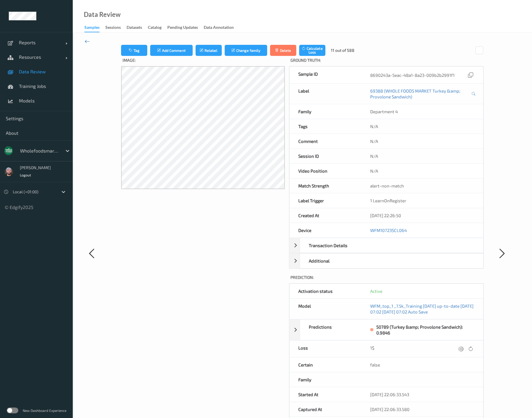
click at [88, 41] on icon at bounding box center [87, 41] width 5 height 6
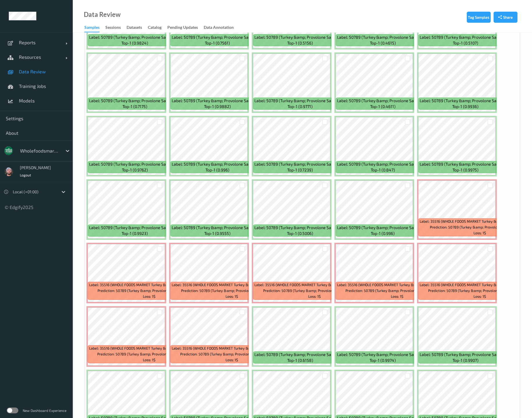
scroll to position [873, 0]
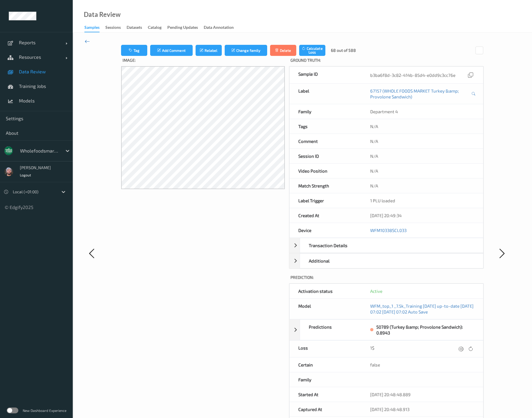
click at [87, 41] on icon at bounding box center [87, 41] width 5 height 6
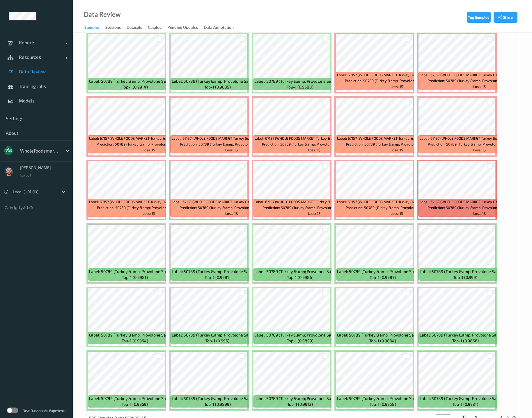
scroll to position [1049, 0]
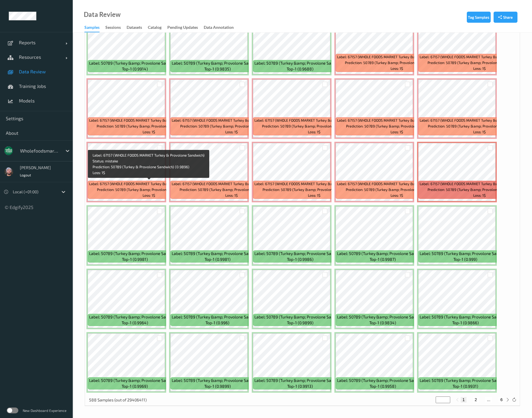
click at [132, 185] on span "Label: 67157 (WHOLE FOODS MARKET Turkey &amp; Provolone Sandwich)" at bounding box center [149, 184] width 120 height 6
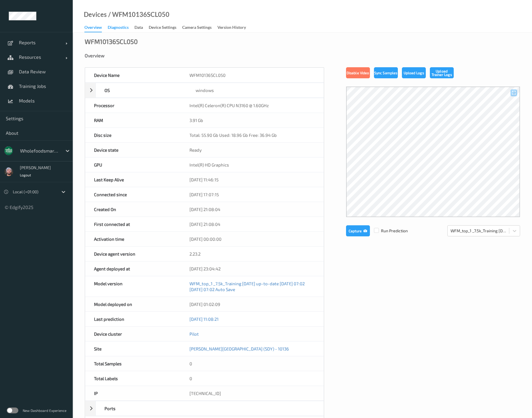
click at [127, 25] on div "Diagnostics" at bounding box center [118, 27] width 21 height 7
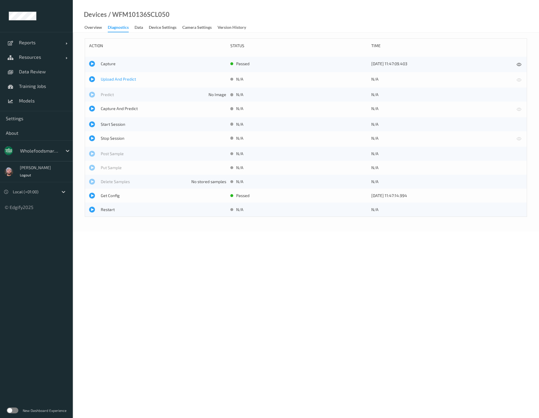
click at [120, 78] on span "Upload And Predict" at bounding box center [163, 79] width 125 height 6
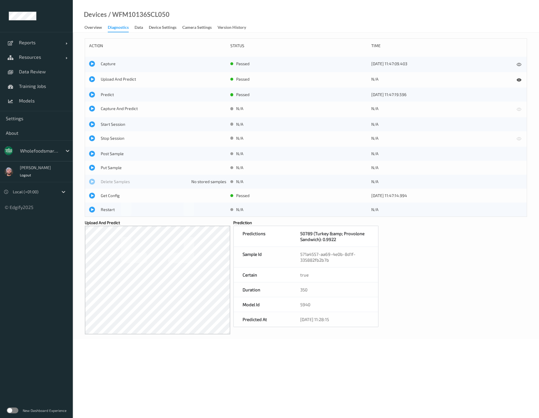
click at [395, 17] on div "Devices / WFM10136SCL050 Overview Diagnostics Data Device Settings Camera Setti…" at bounding box center [306, 16] width 466 height 33
click at [113, 81] on span "Upload And Predict" at bounding box center [163, 79] width 125 height 6
click at [371, 19] on div "Devices / WFM10136SCL050 Overview Diagnostics Data Device Settings Camera Setti…" at bounding box center [306, 16] width 466 height 33
click at [33, 120] on span "Settings" at bounding box center [36, 119] width 61 height 6
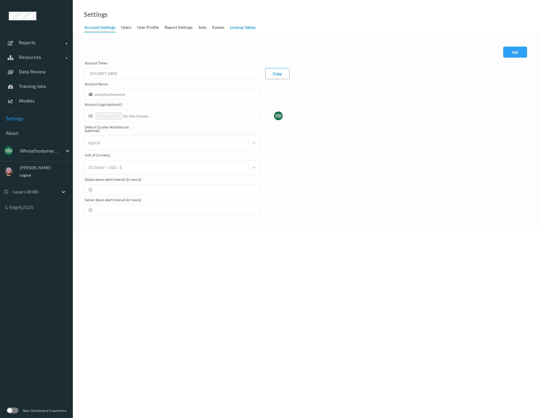
click at [238, 27] on div "Lookup Tables" at bounding box center [243, 27] width 26 height 7
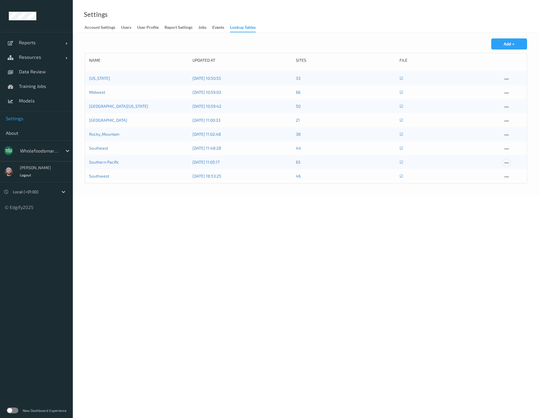
click at [506, 164] on icon at bounding box center [506, 162] width 5 height 5
click at [508, 170] on div at bounding box center [509, 172] width 5 height 6
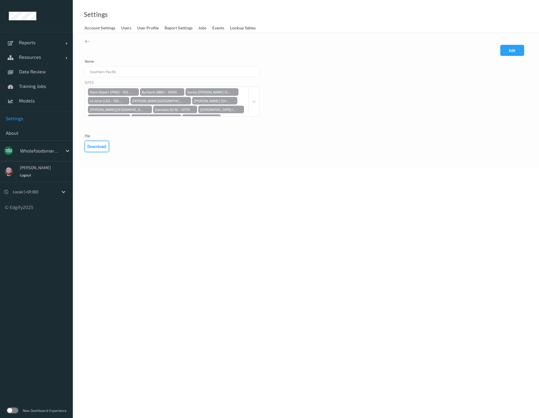
click at [93, 143] on button "Download" at bounding box center [97, 146] width 24 height 11
click at [389, 50] on div "Edit Cancel Save" at bounding box center [306, 52] width 442 height 15
click at [515, 52] on button "Edit" at bounding box center [512, 50] width 24 height 11
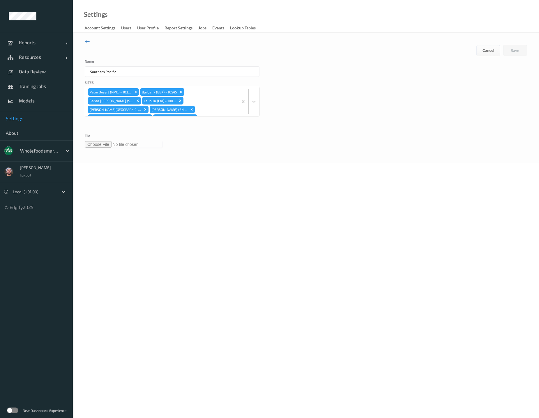
click at [96, 146] on input "file" at bounding box center [124, 144] width 78 height 7
type input "**********"
click at [265, 174] on body "Reports Default Report Customized Report Resources Devices Clusters Sites Data …" at bounding box center [269, 209] width 539 height 418
click at [511, 47] on button "Save" at bounding box center [515, 50] width 24 height 11
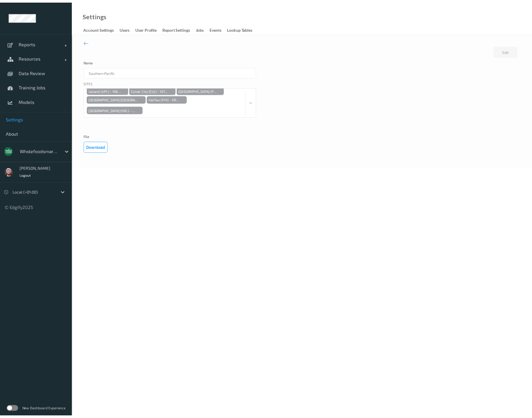
scroll to position [192, 0]
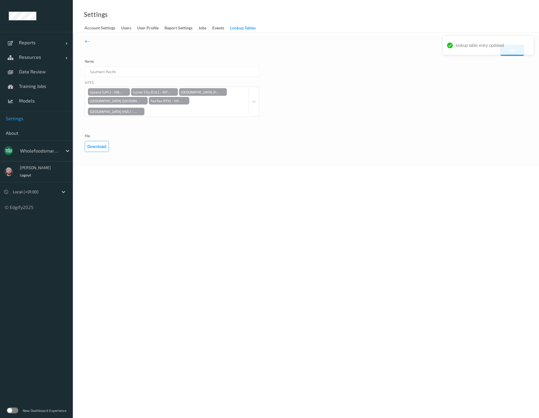
click at [247, 29] on div "Lookup Tables" at bounding box center [243, 28] width 26 height 7
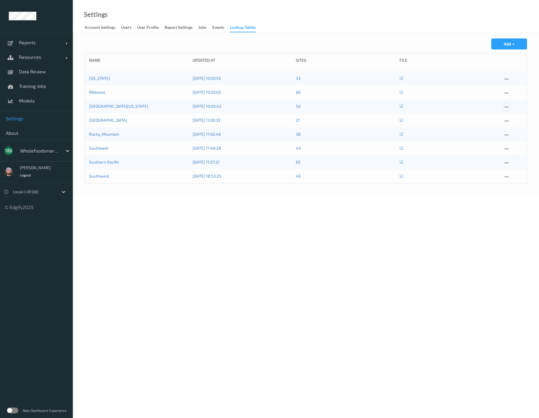
click at [505, 107] on icon at bounding box center [506, 107] width 5 height 5
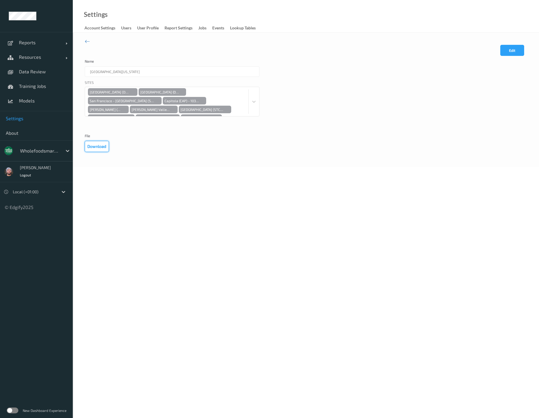
click at [105, 149] on button "Download" at bounding box center [97, 146] width 24 height 11
click at [239, 36] on div "Edit Cancel Save Name Northern California Sites New Dublin (DUN) - 10547 Ocean …" at bounding box center [306, 100] width 466 height 134
click at [32, 76] on link "Data Review" at bounding box center [36, 71] width 73 height 15
click at [37, 72] on span "Data Review" at bounding box center [43, 72] width 48 height 6
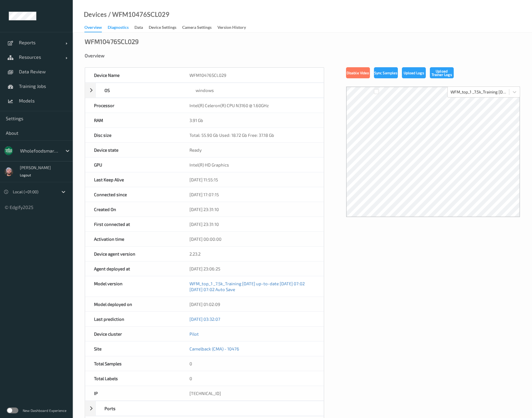
click at [125, 26] on div "Diagnostics" at bounding box center [118, 27] width 21 height 7
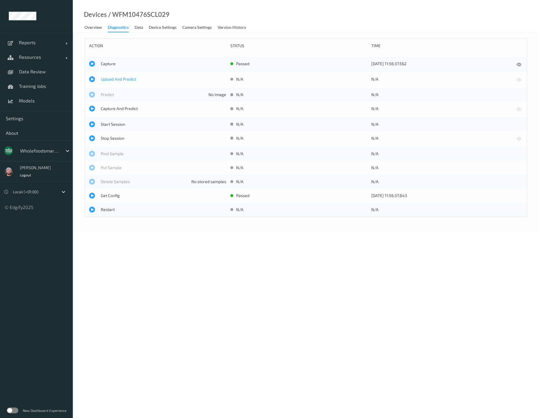
click at [126, 78] on span "Upload And Predict" at bounding box center [163, 79] width 125 height 6
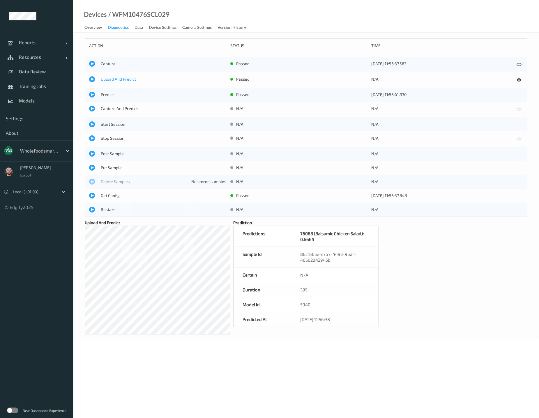
click at [117, 78] on span "Upload And Predict" at bounding box center [163, 79] width 125 height 6
click at [415, 255] on div "action status time Capture passed [DATE] 11:56:37.562 Upload And Predict passed…" at bounding box center [306, 186] width 442 height 296
